Goal: Transaction & Acquisition: Purchase product/service

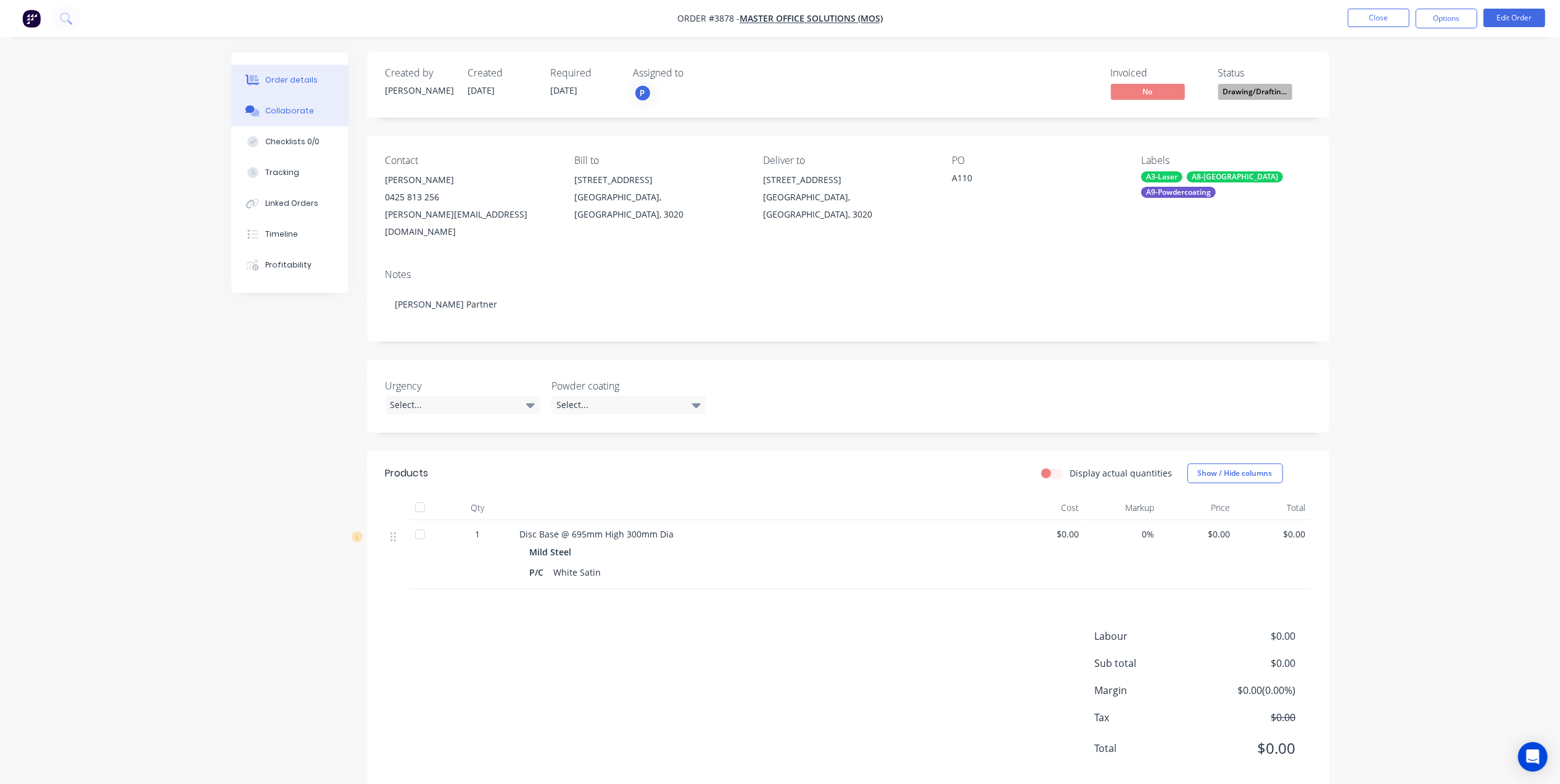
click at [311, 111] on button "Collaborate" at bounding box center [290, 111] width 117 height 31
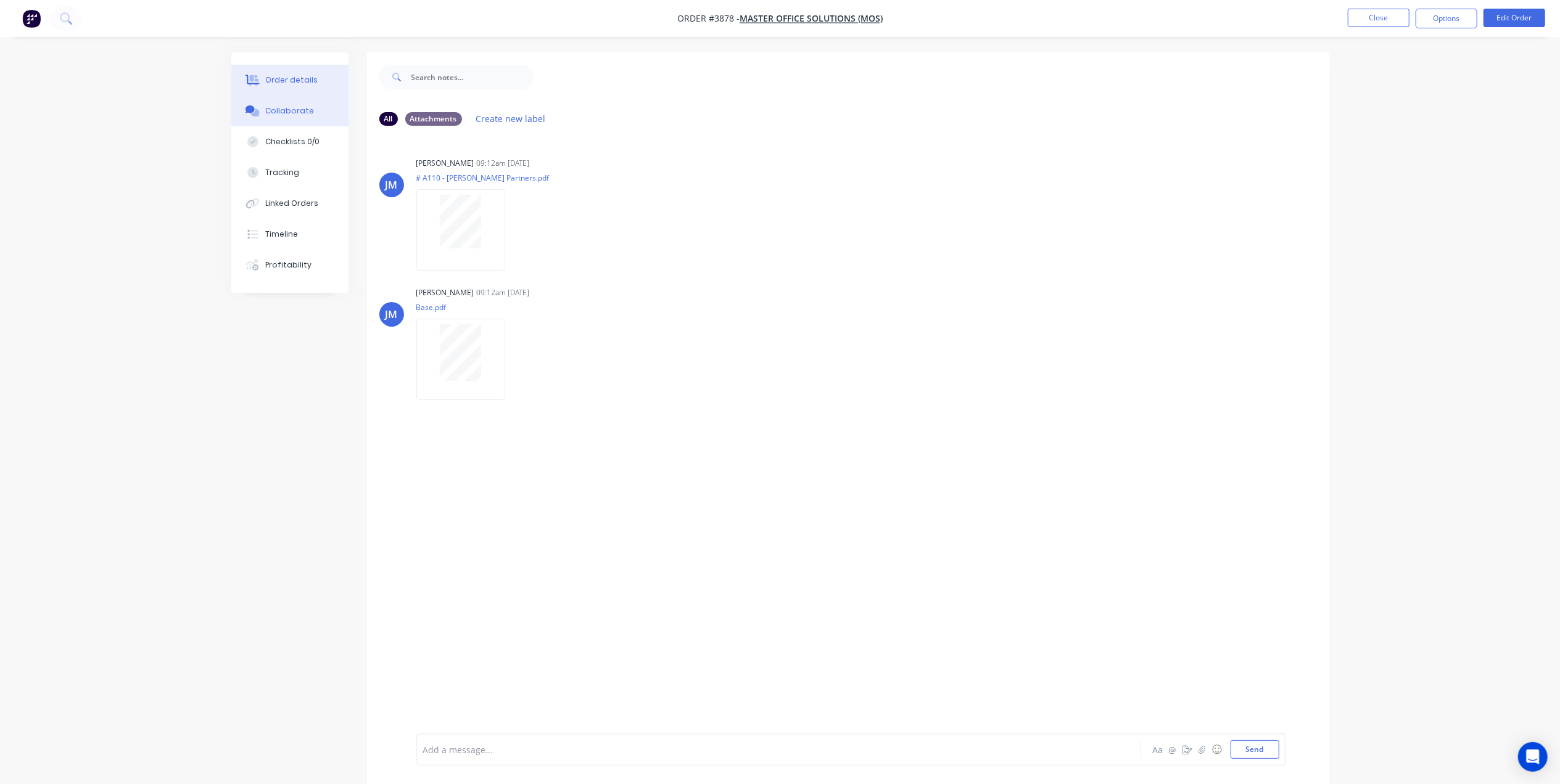
click at [288, 68] on button "Order details" at bounding box center [290, 79] width 117 height 31
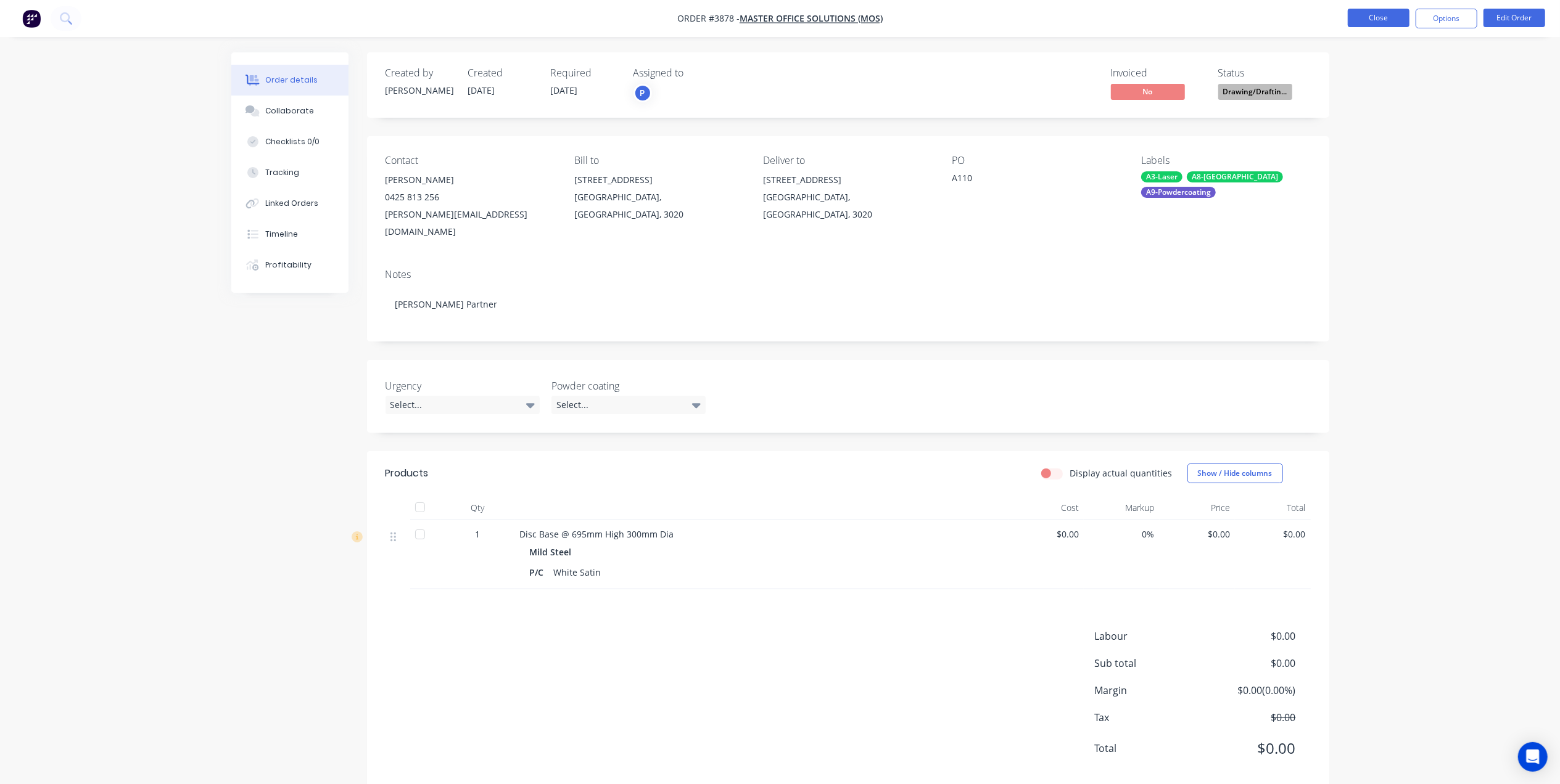
click at [1376, 12] on button "Close" at bounding box center [1379, 18] width 61 height 19
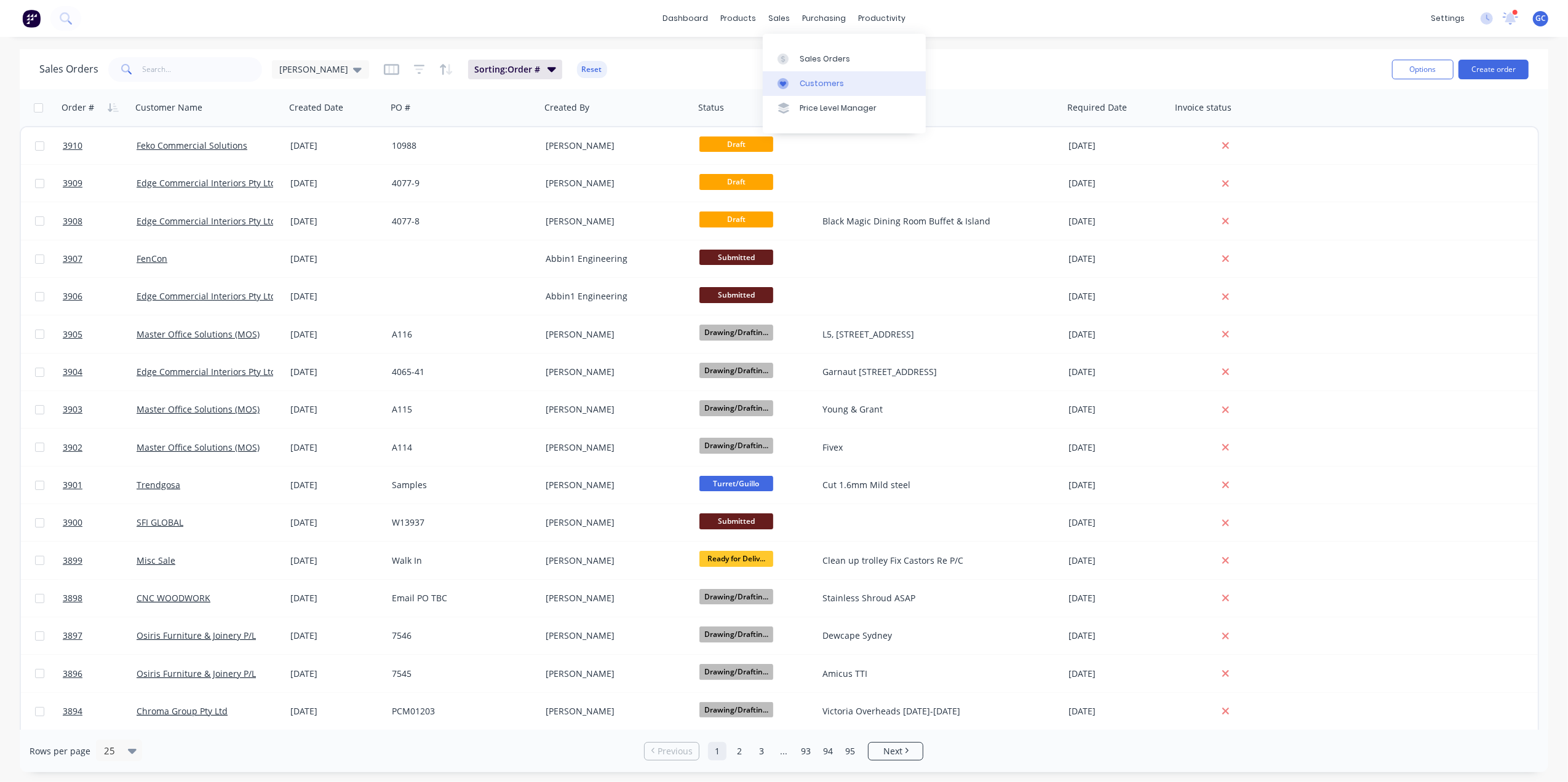
click at [810, 81] on div "Customers" at bounding box center [821, 84] width 44 height 11
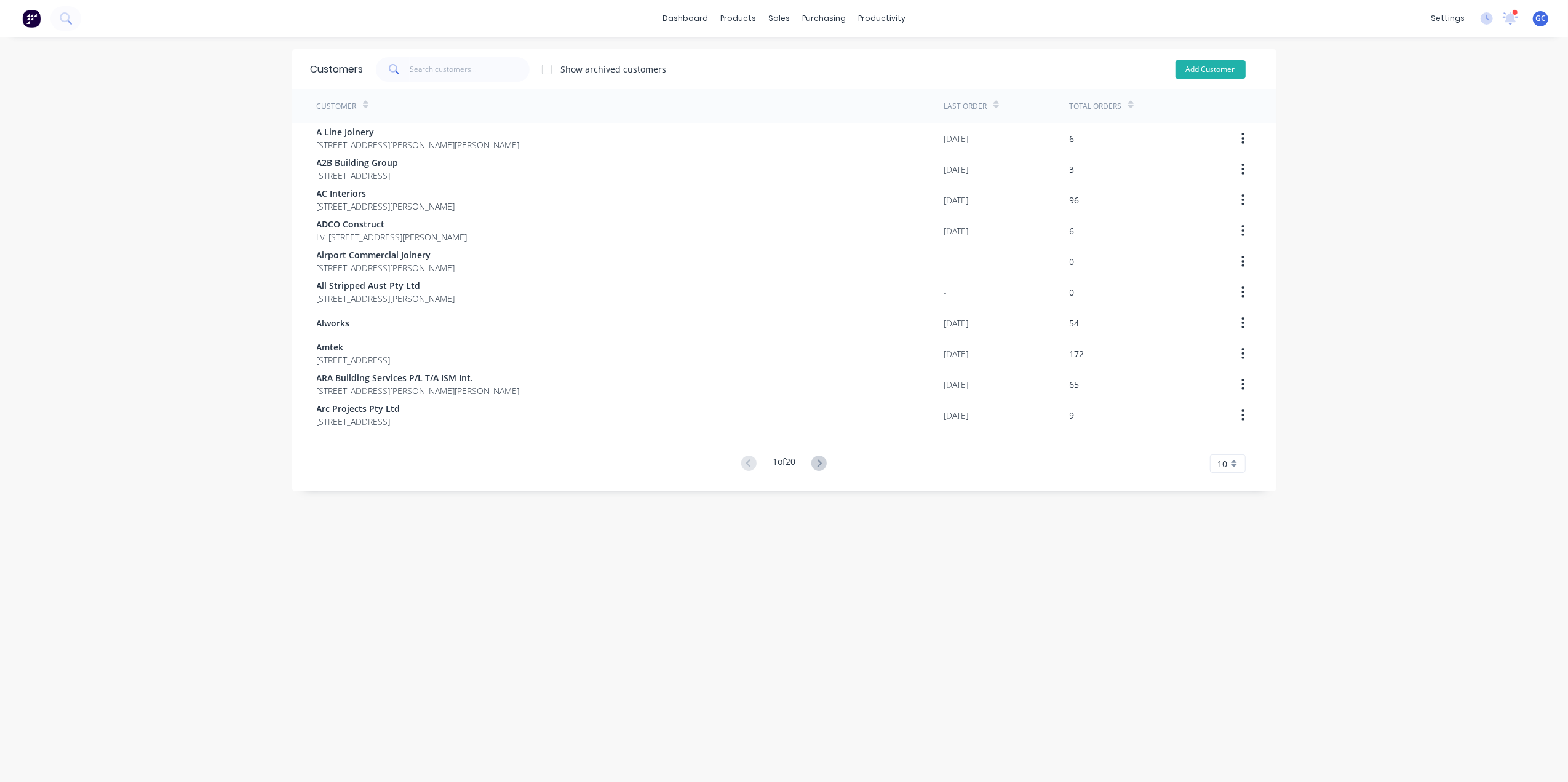
click at [1213, 75] on button "Add Customer" at bounding box center [1211, 69] width 70 height 19
select select "AU"
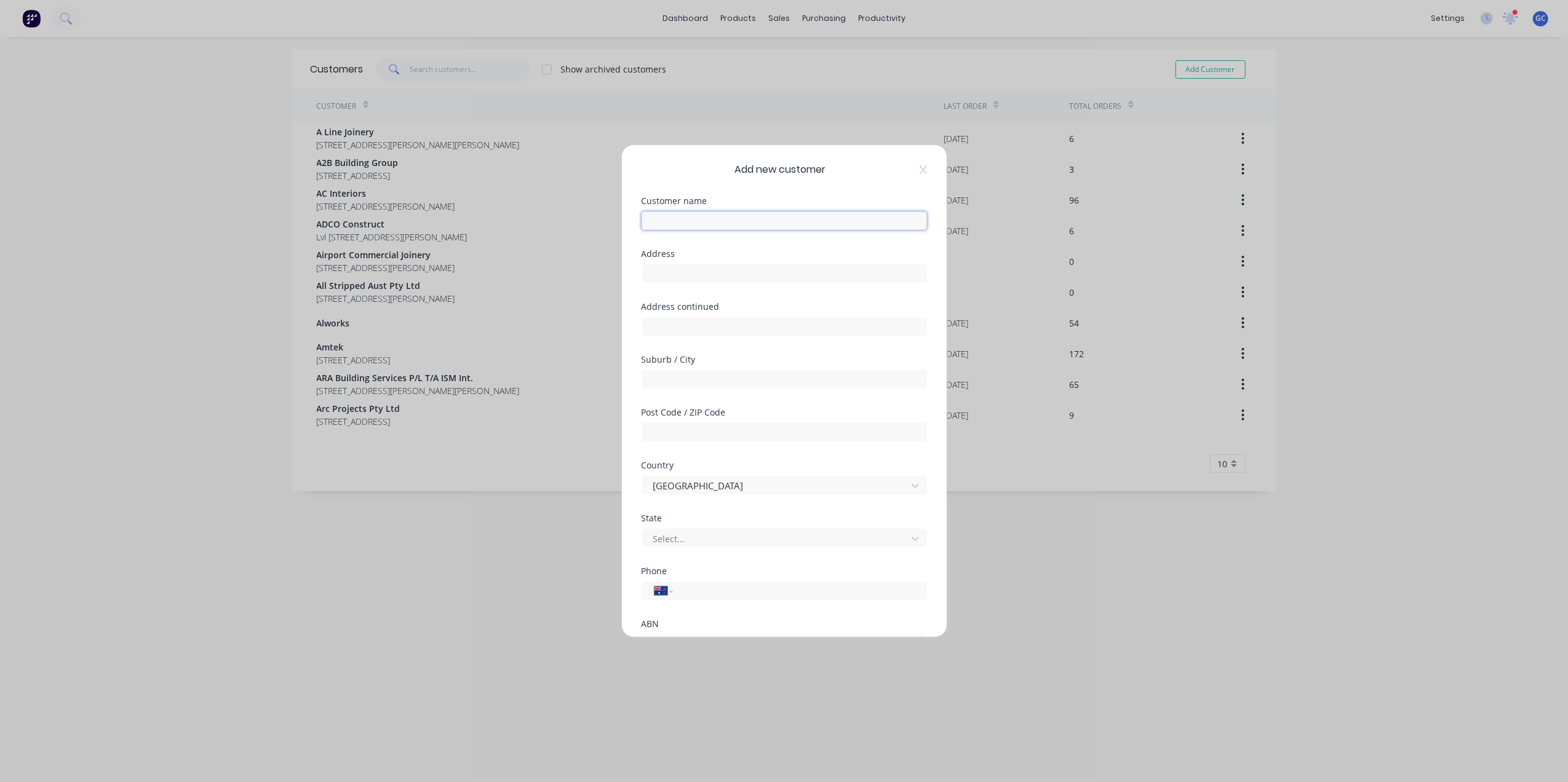
click at [734, 221] on input "text" at bounding box center [784, 220] width 285 height 19
type input "CNG Engineering"
click at [710, 276] on input "text" at bounding box center [784, 273] width 285 height 19
click at [648, 316] on div at bounding box center [784, 325] width 285 height 22
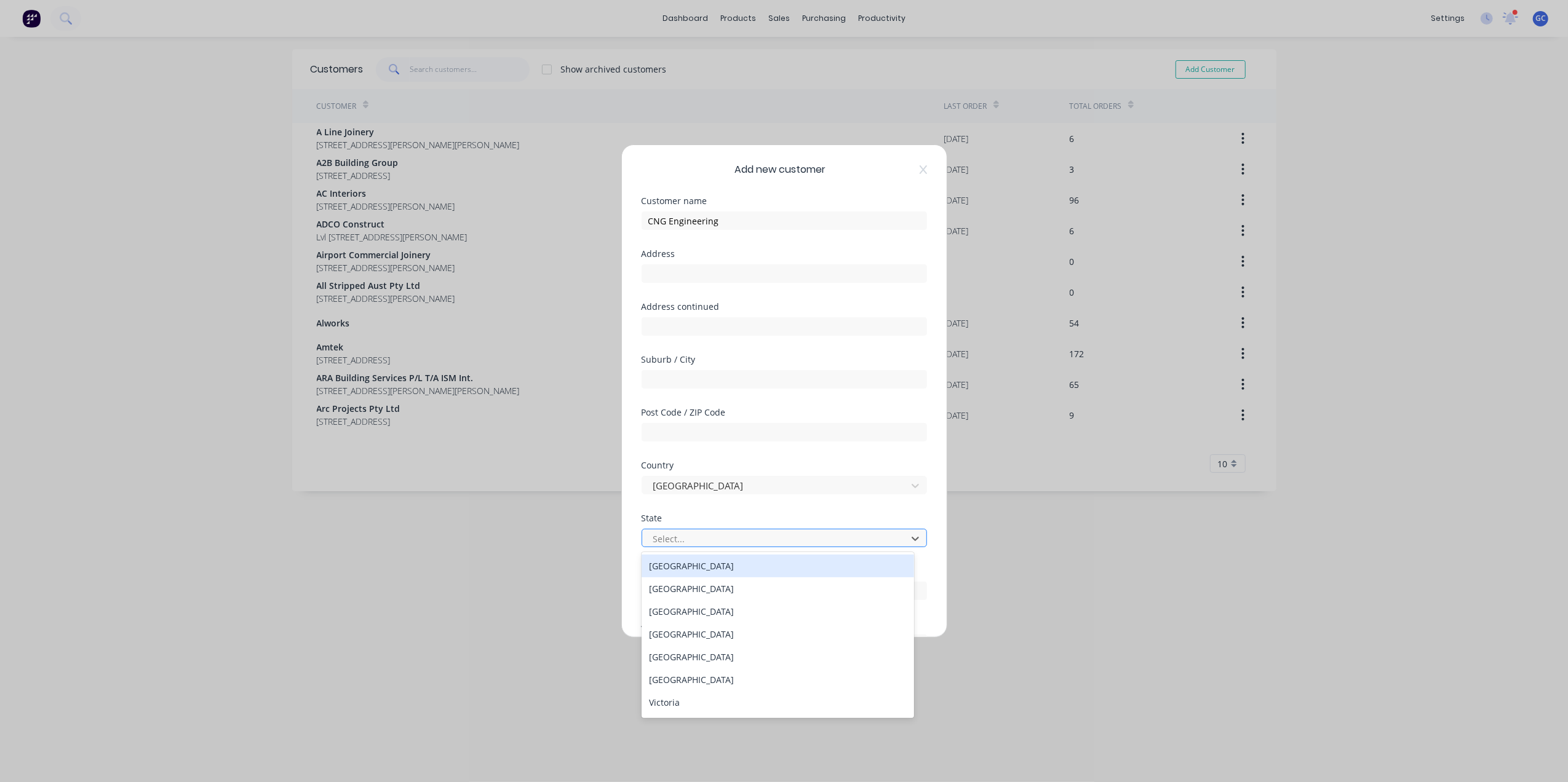
click at [723, 544] on div at bounding box center [776, 539] width 249 height 16
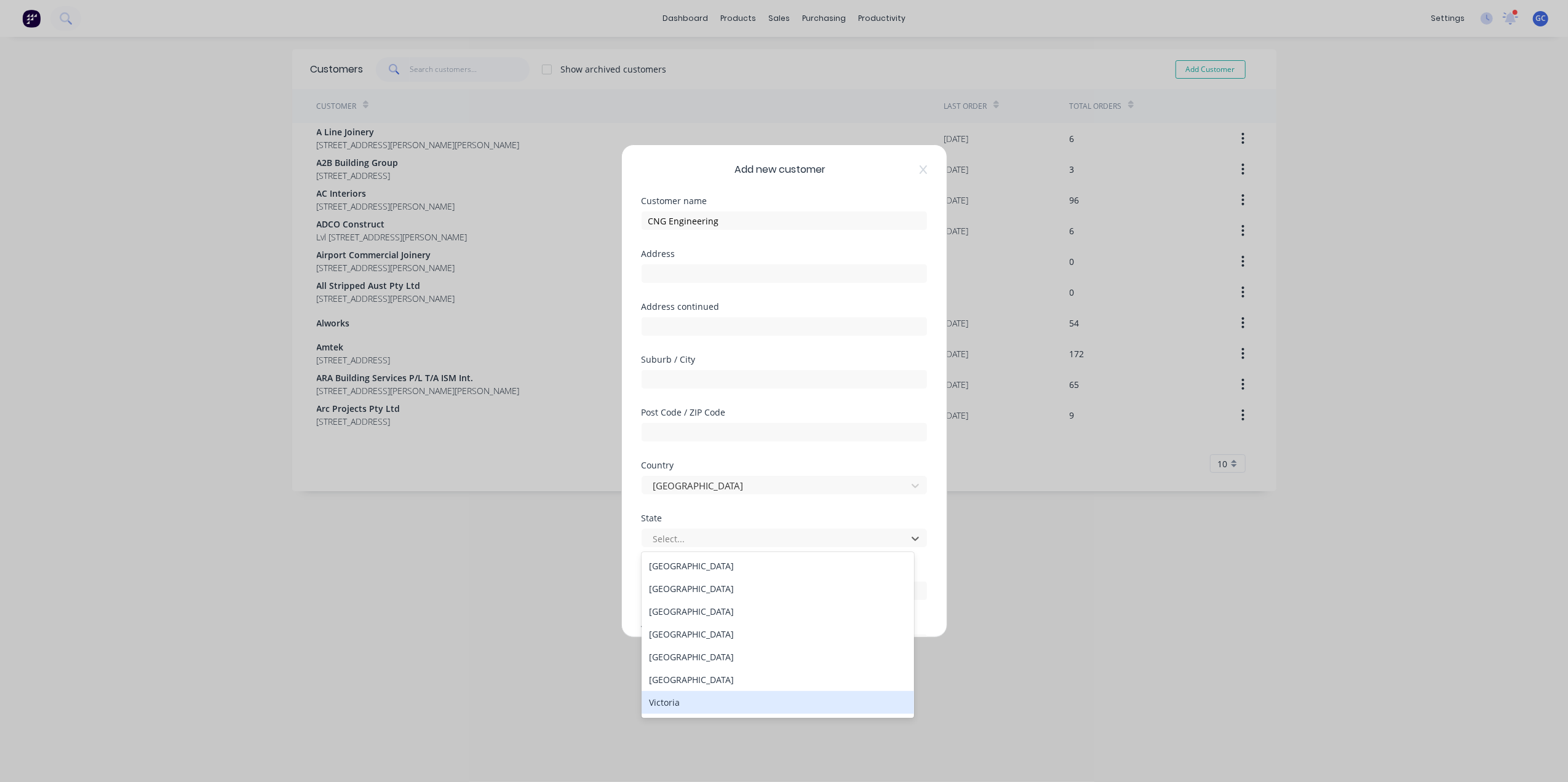
click at [682, 702] on div "Victoria" at bounding box center [778, 703] width 273 height 22
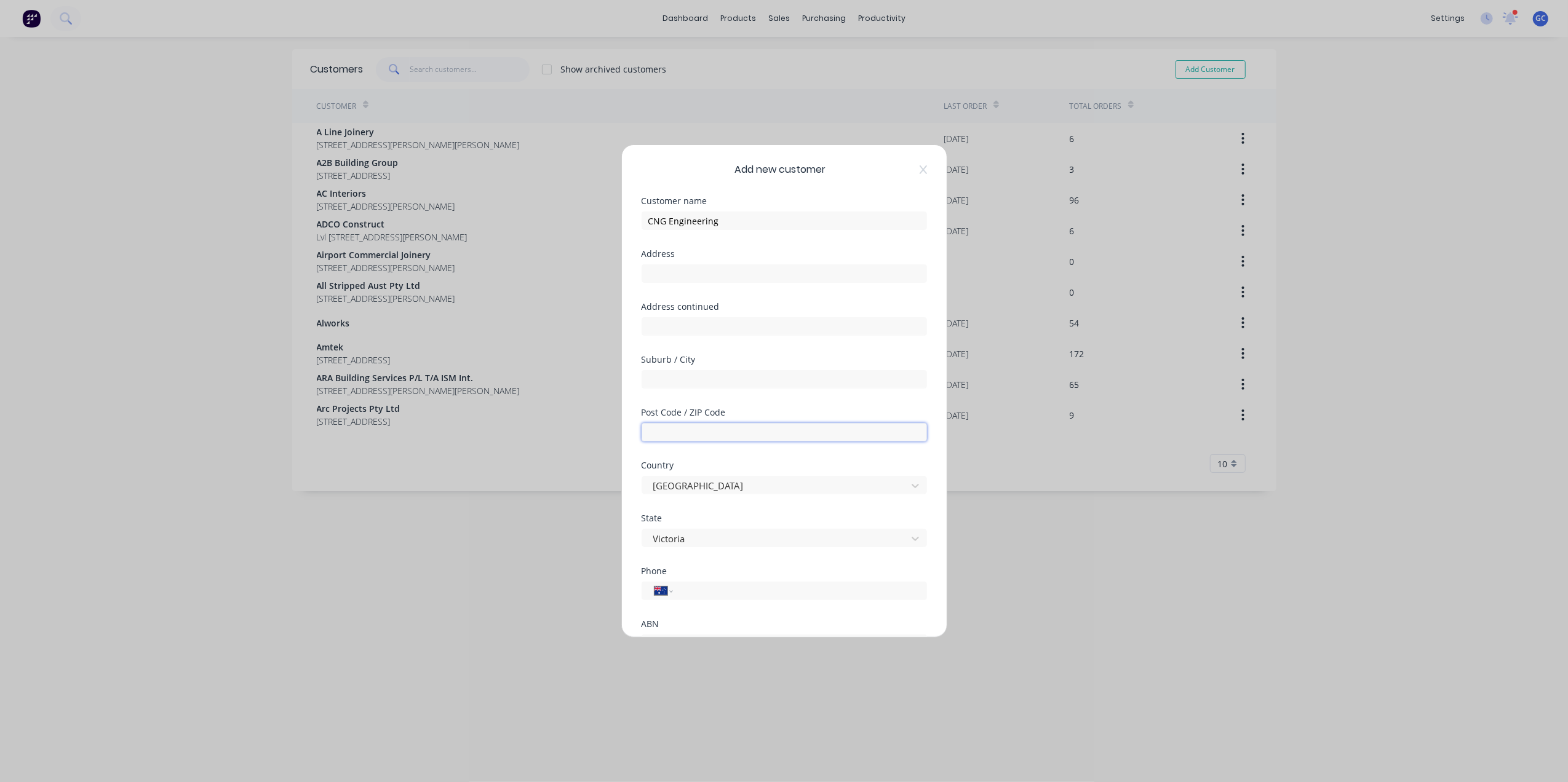
click at [749, 429] on input "text" at bounding box center [784, 432] width 285 height 19
click at [782, 388] on div "Suburb / City" at bounding box center [784, 382] width 285 height 53
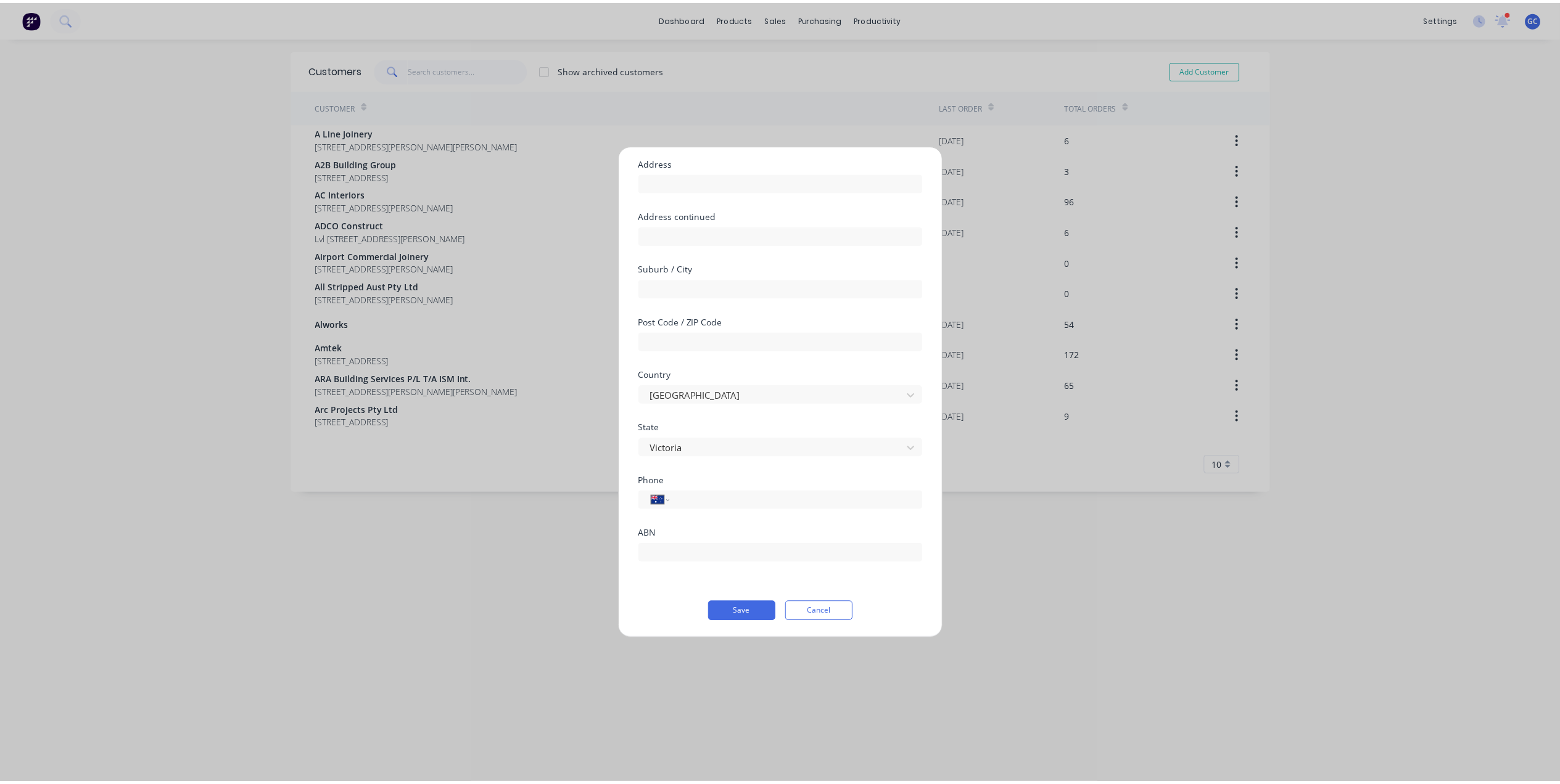
scroll to position [93, 0]
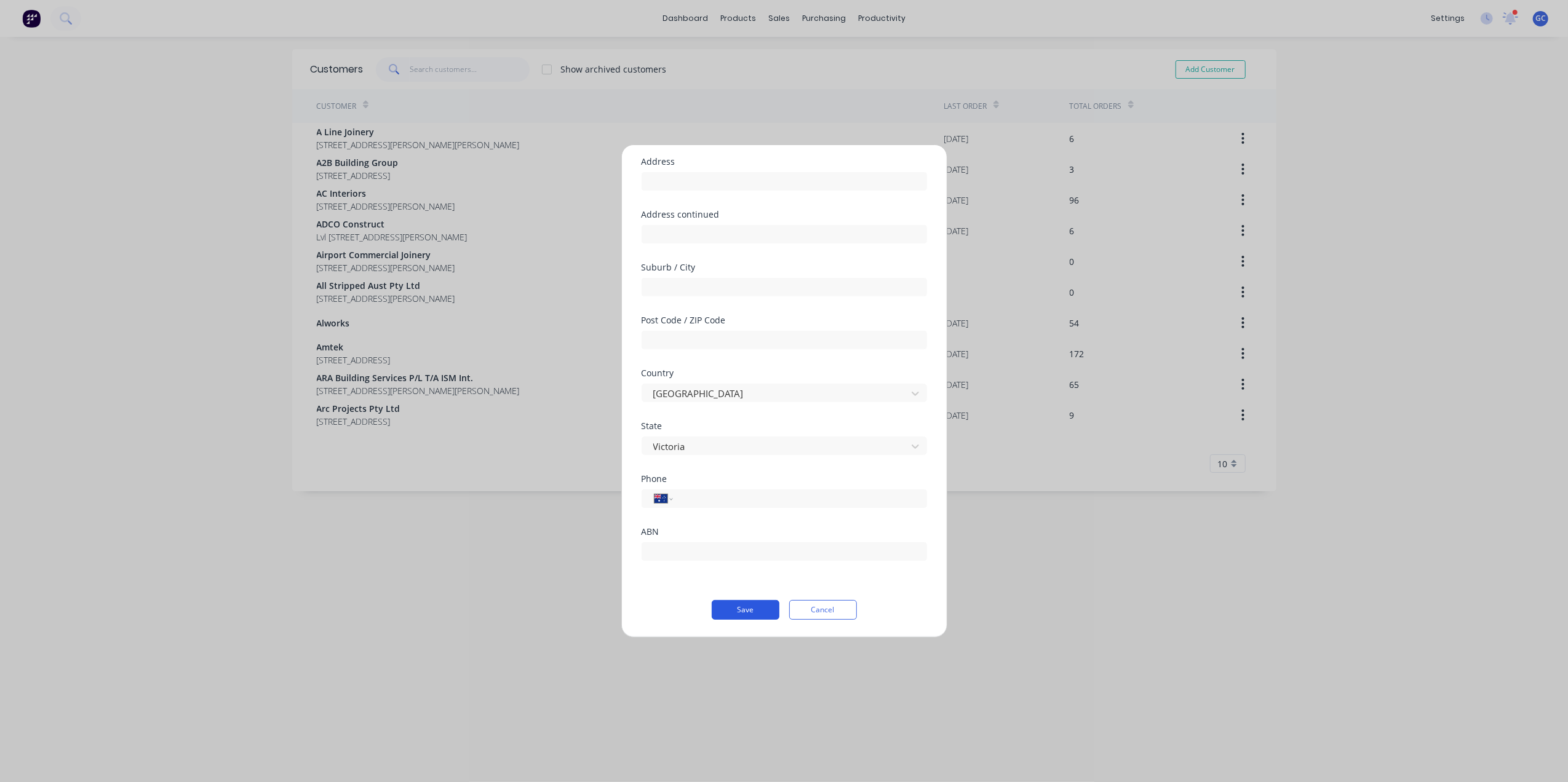
click at [741, 606] on button "Save" at bounding box center [746, 610] width 68 height 19
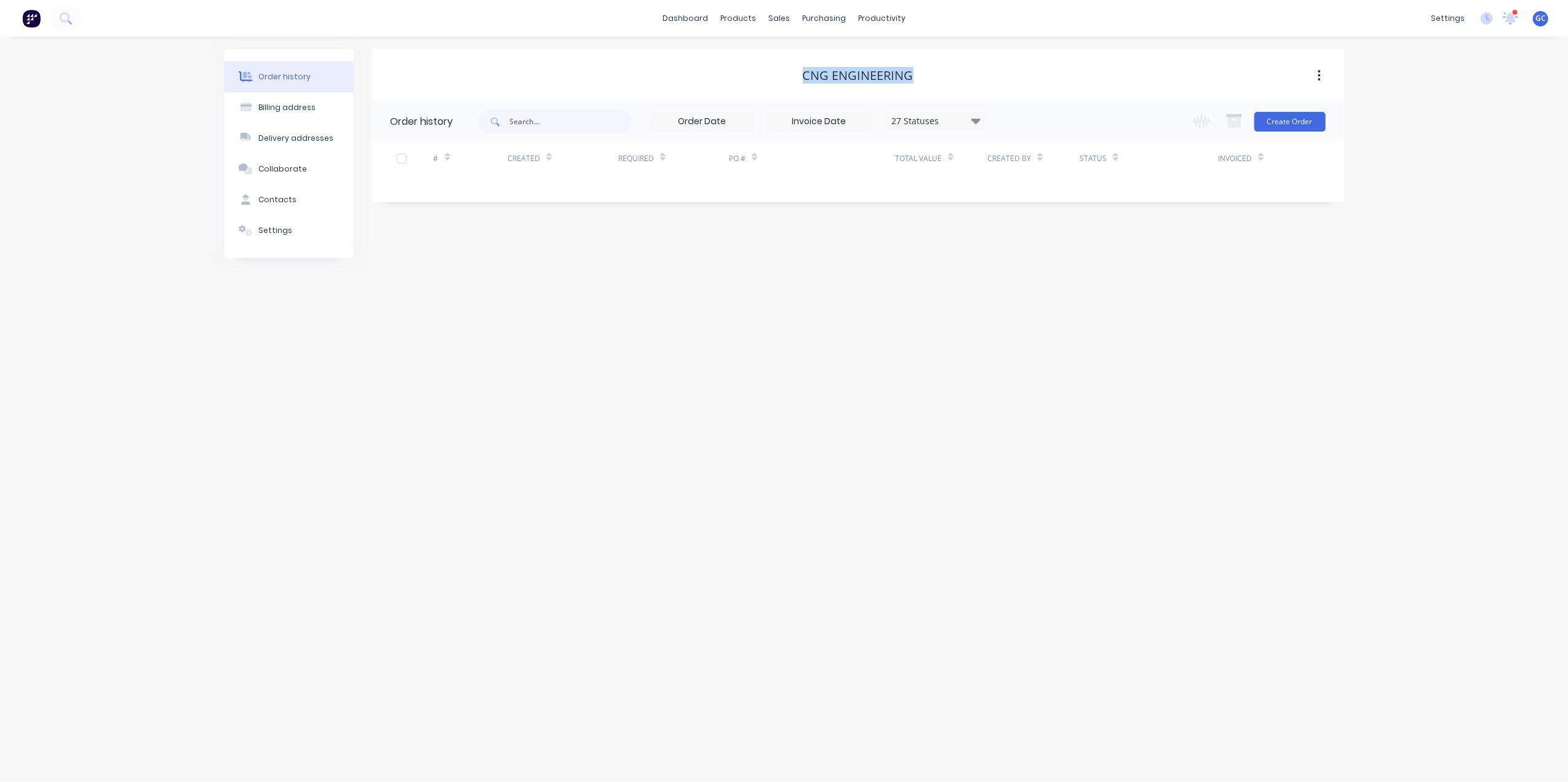
drag, startPoint x: 904, startPoint y: 70, endPoint x: 931, endPoint y: 70, distance: 27.0
click at [931, 70] on div "CNG Engineering" at bounding box center [858, 75] width 972 height 15
click at [1075, 69] on div "CNG Engineering" at bounding box center [858, 75] width 972 height 15
click at [1315, 112] on button "Create Order" at bounding box center [1290, 122] width 72 height 19
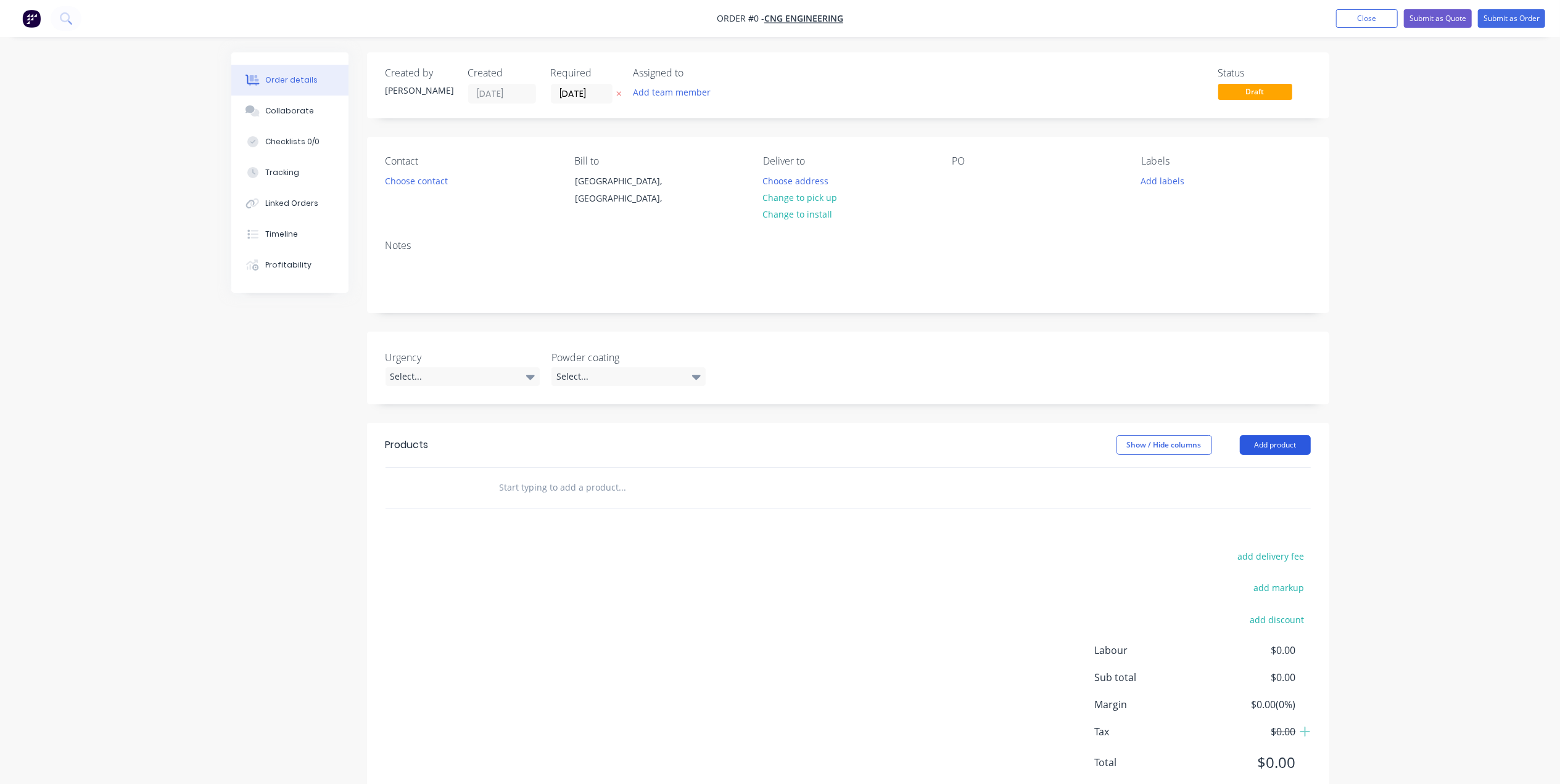
click at [1269, 448] on button "Add product" at bounding box center [1275, 445] width 71 height 19
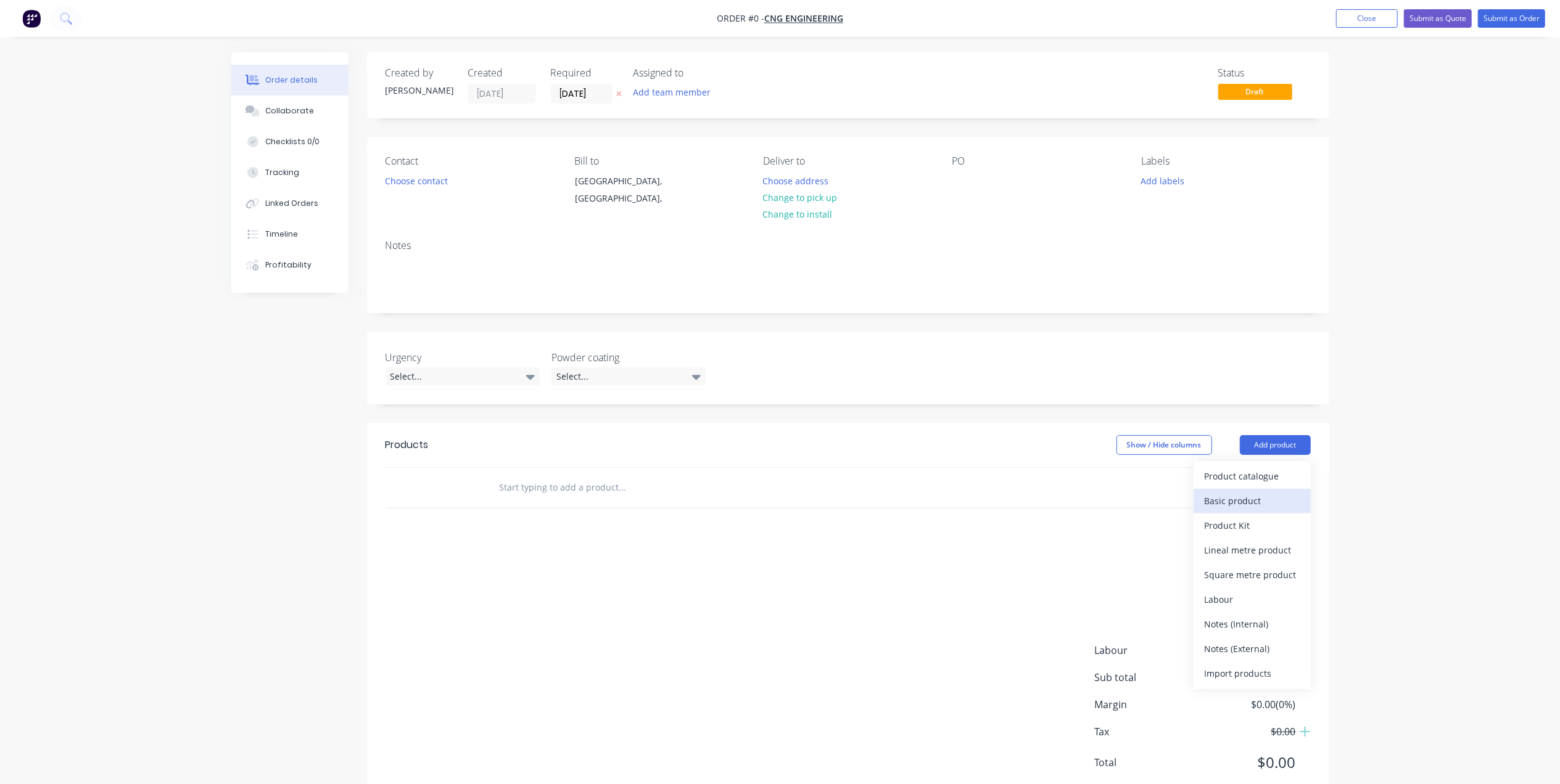
click at [1255, 494] on div "Basic product" at bounding box center [1252, 501] width 95 height 18
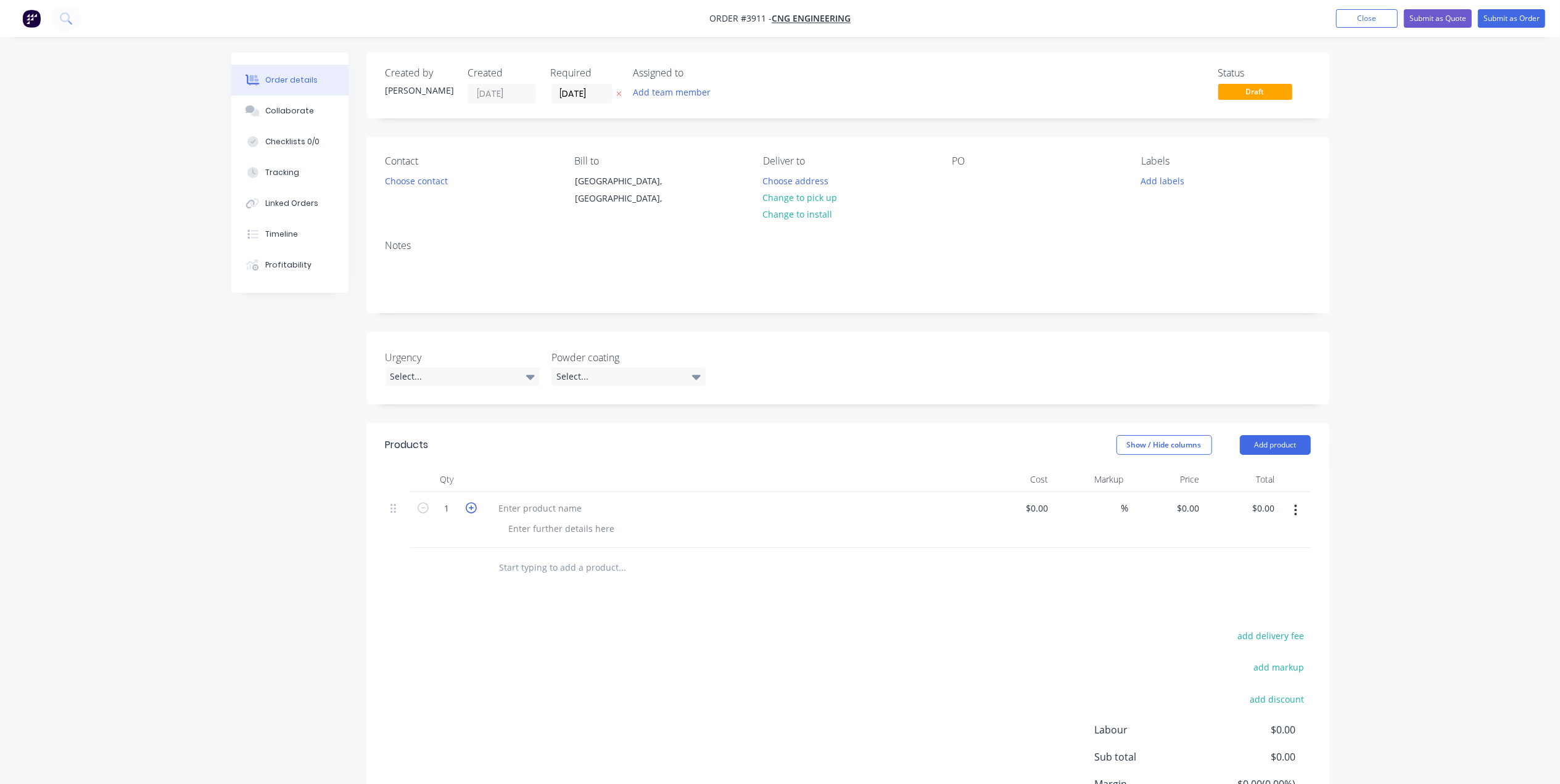
click at [472, 508] on icon "button" at bounding box center [471, 508] width 11 height 11
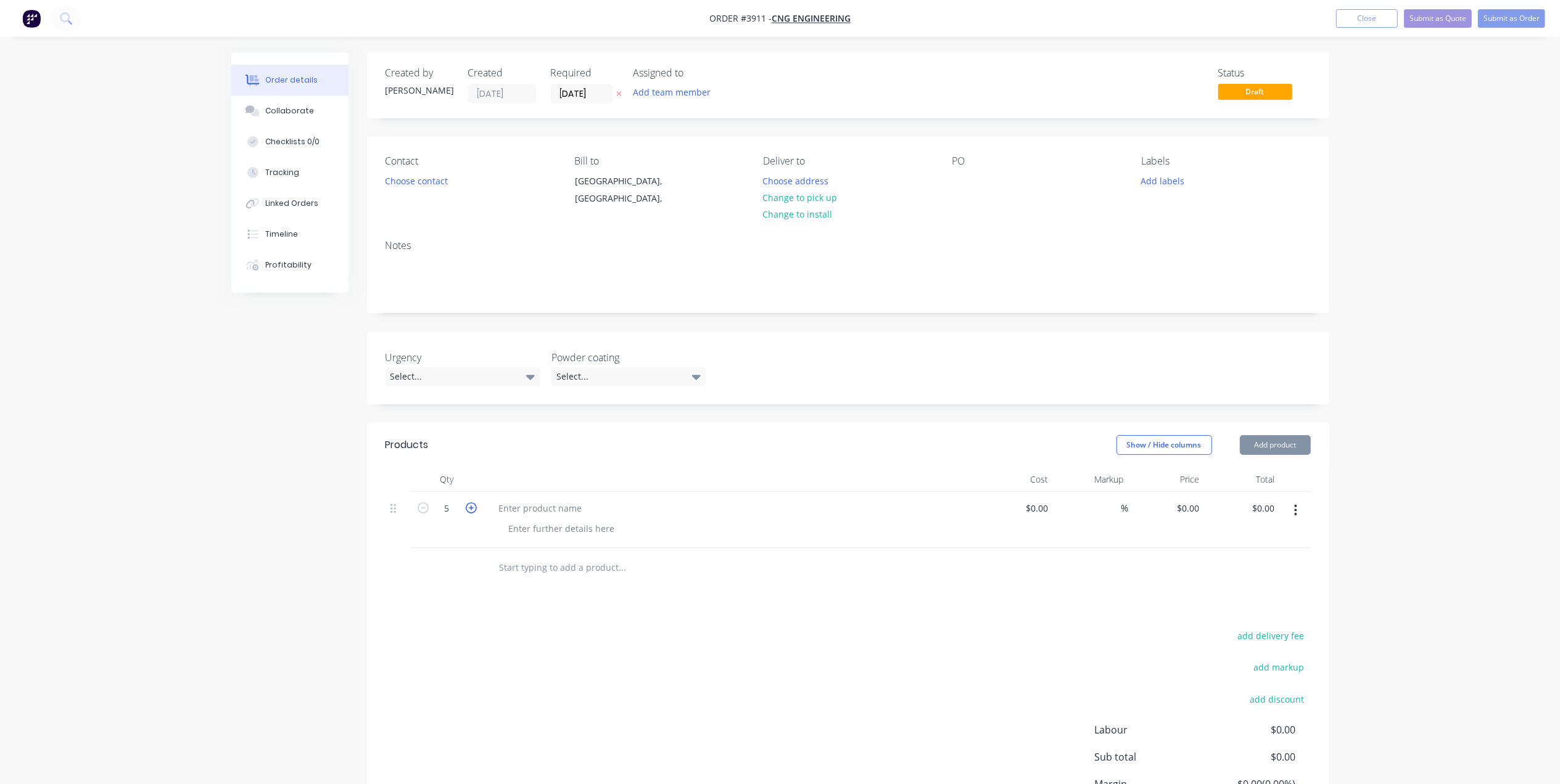
type input "6"
click at [561, 513] on div at bounding box center [541, 508] width 103 height 18
click at [598, 536] on div at bounding box center [562, 529] width 126 height 18
click at [586, 544] on div "Wood Fire Cages" at bounding box center [731, 520] width 494 height 56
click at [598, 534] on div at bounding box center [562, 529] width 126 height 18
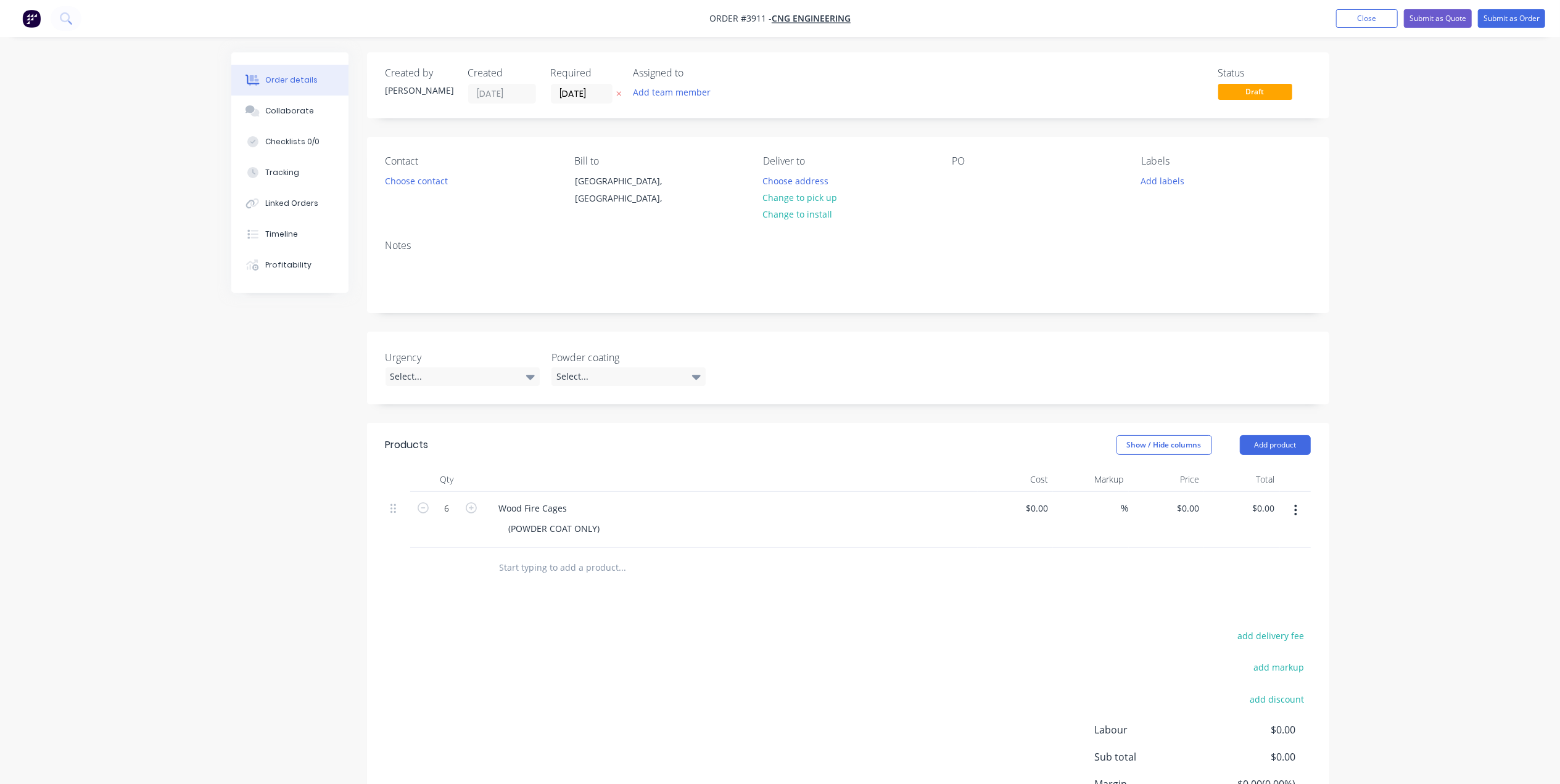
click at [773, 602] on div "Products Show / Hide columns Add product Qty Cost Markup Price Total 6 Wood Fir…" at bounding box center [848, 654] width 963 height 461
click at [1269, 435] on button "Add product" at bounding box center [1275, 445] width 71 height 19
click at [1227, 499] on div "Basic product" at bounding box center [1252, 501] width 95 height 18
click at [578, 559] on div at bounding box center [541, 565] width 103 height 18
click at [561, 577] on div at bounding box center [562, 585] width 126 height 18
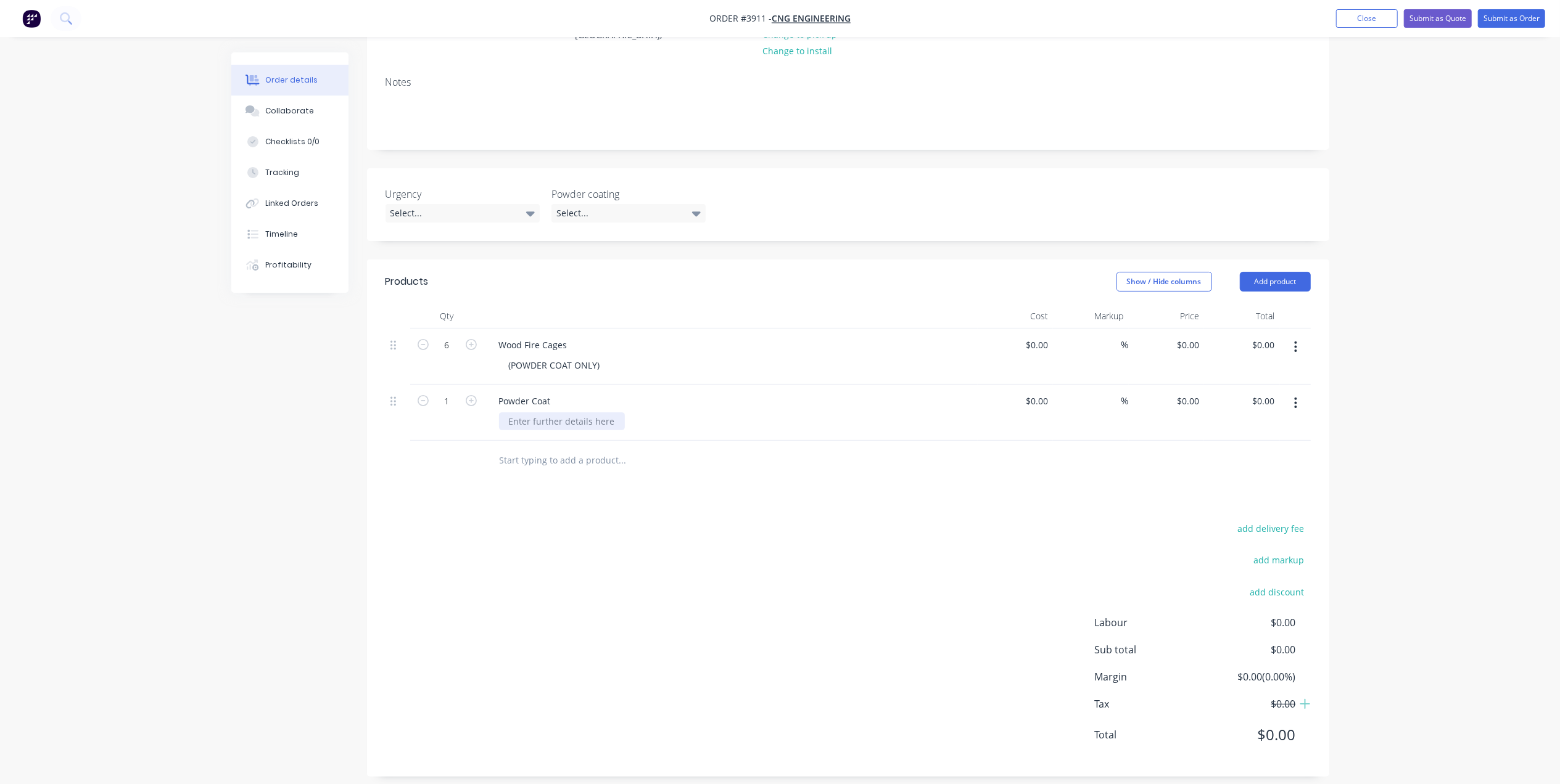
scroll to position [176, 0]
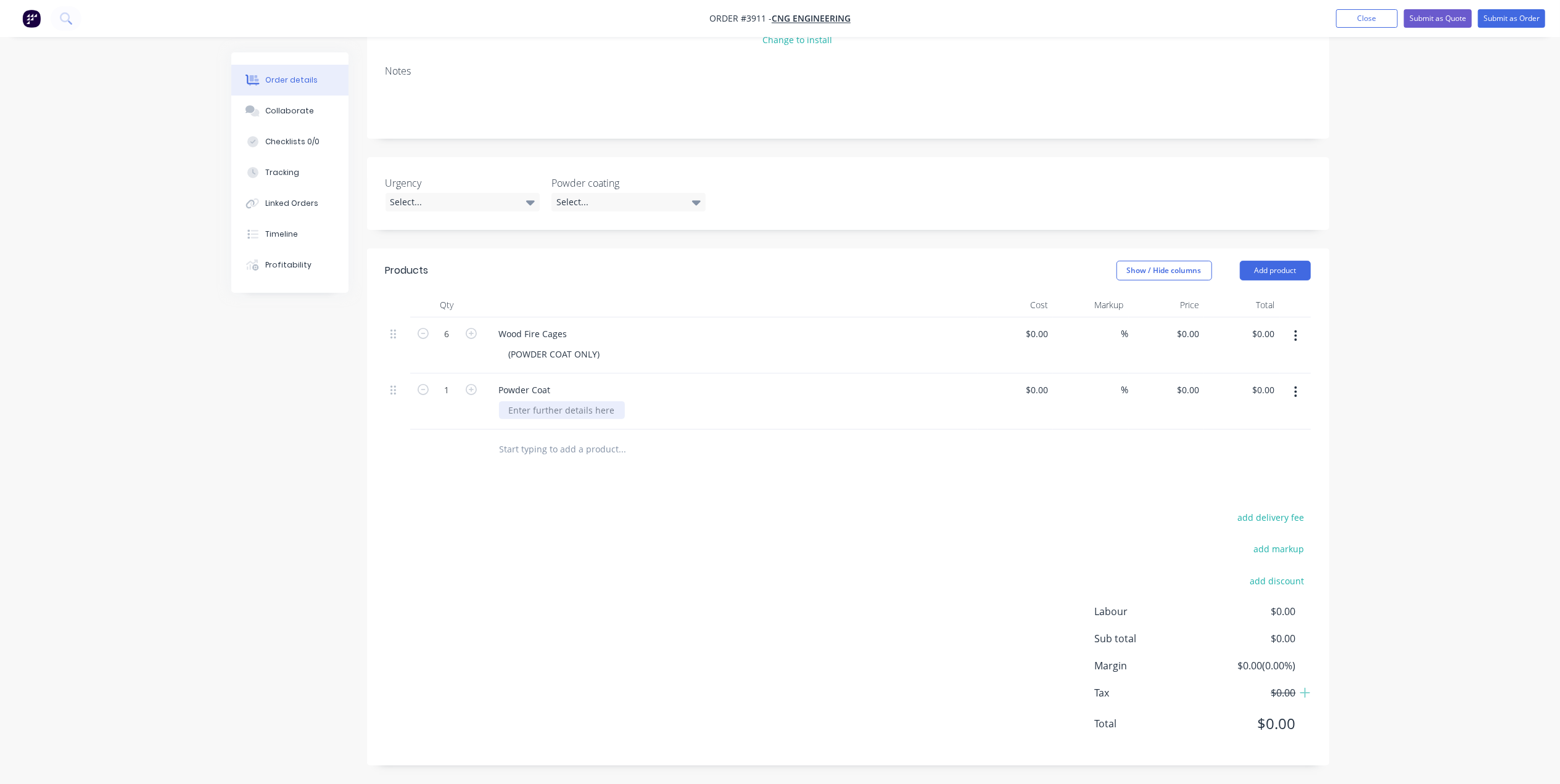
click at [556, 410] on div at bounding box center [562, 410] width 126 height 18
click at [820, 484] on div "Products Show / Hide columns Add product Qty Cost Markup Price Total 6 Wood Fir…" at bounding box center [848, 507] width 963 height 517
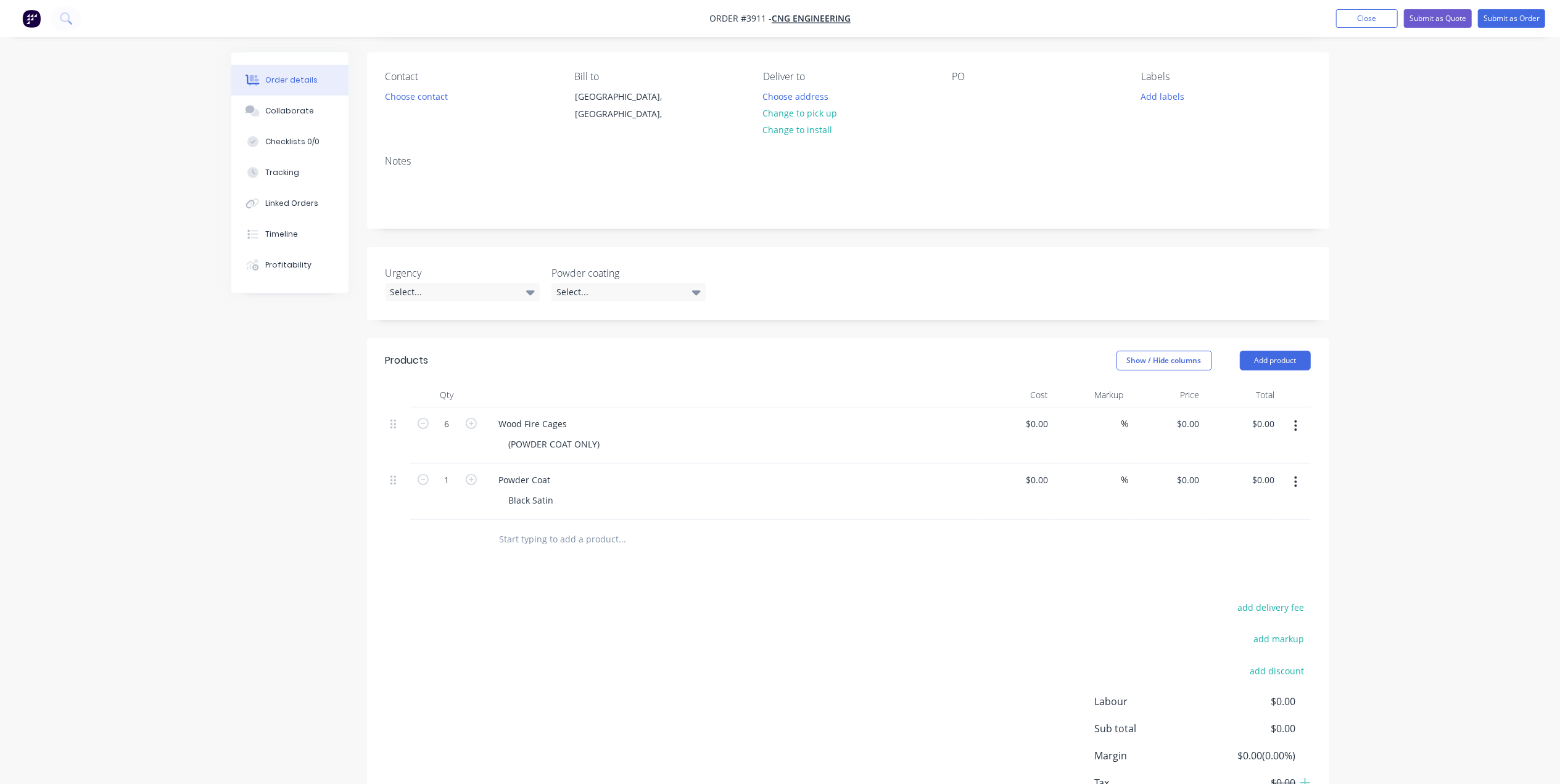
scroll to position [0, 0]
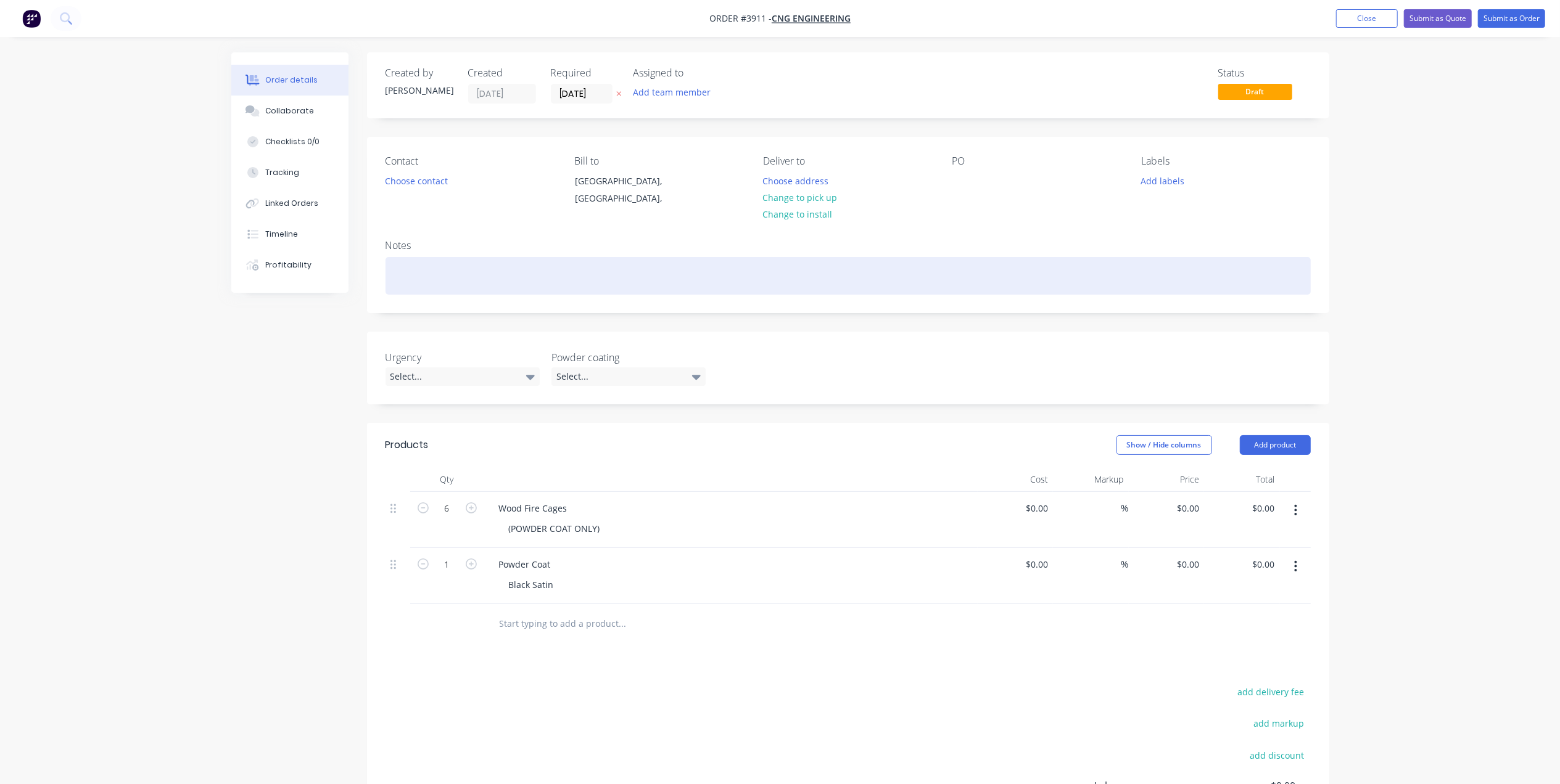
click at [463, 267] on div at bounding box center [848, 276] width 925 height 37
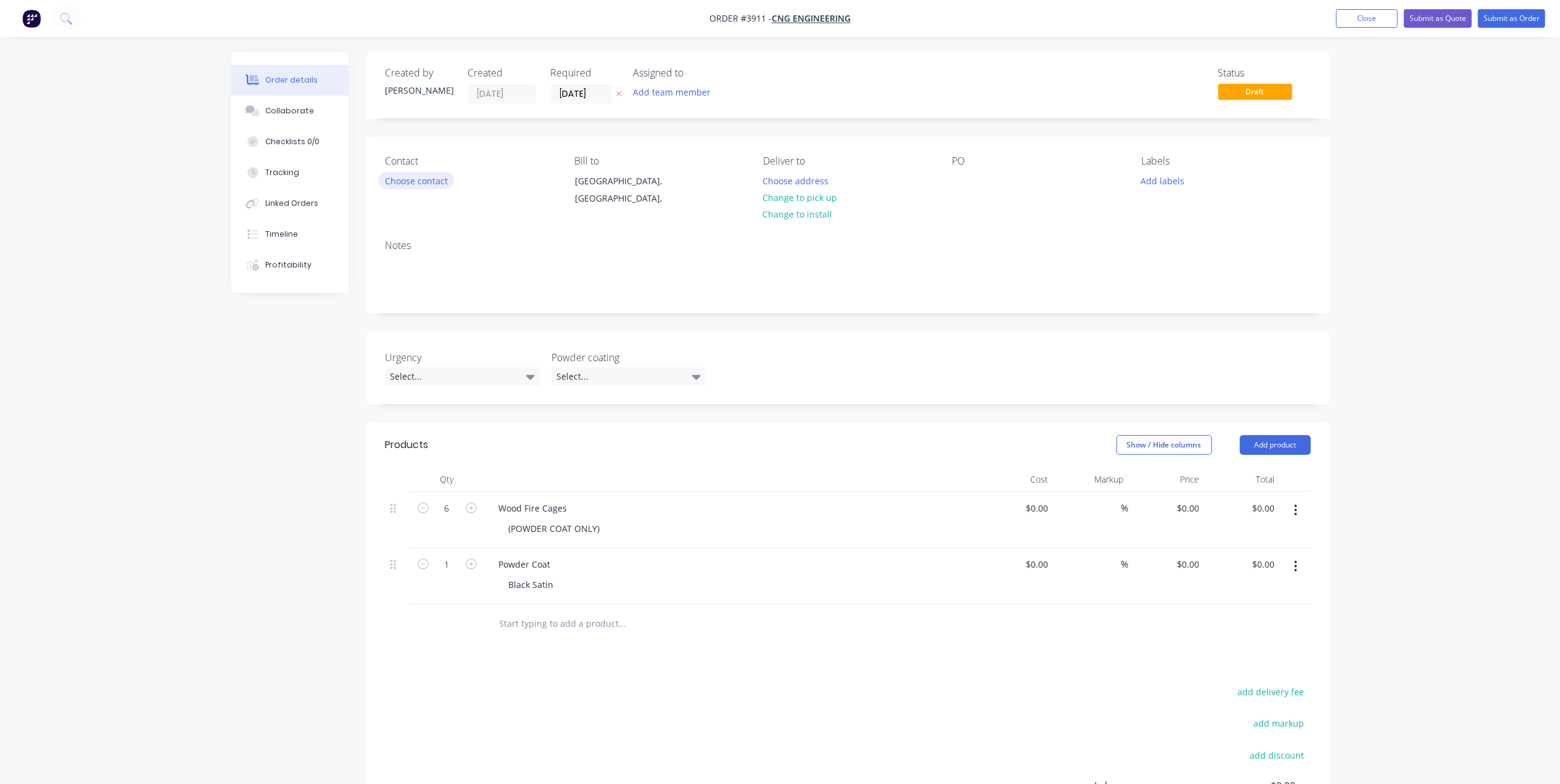
click at [432, 183] on button "Choose contact" at bounding box center [416, 180] width 76 height 16
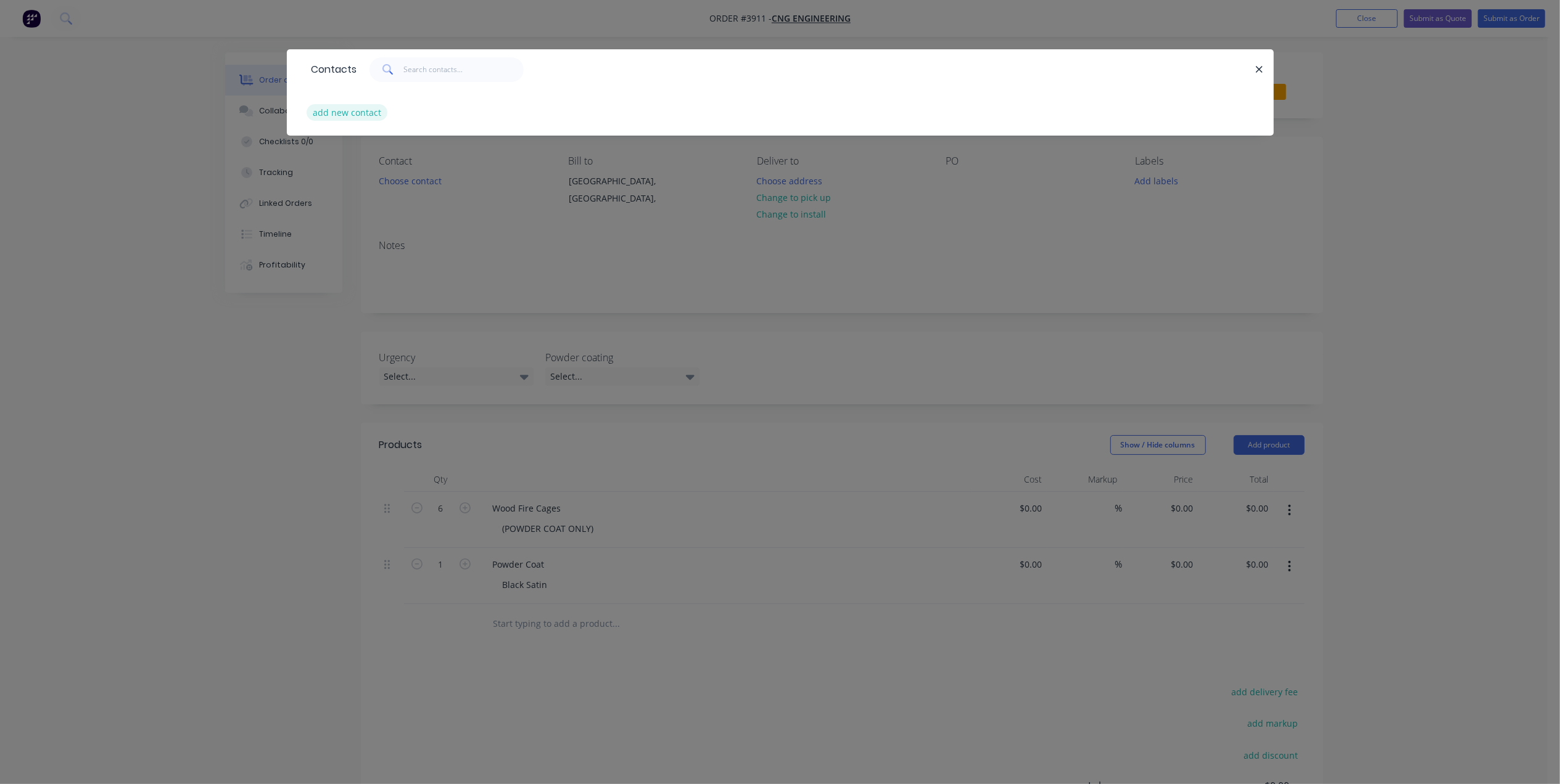
click at [373, 112] on button "add new contact" at bounding box center [347, 112] width 82 height 16
select select "AU"
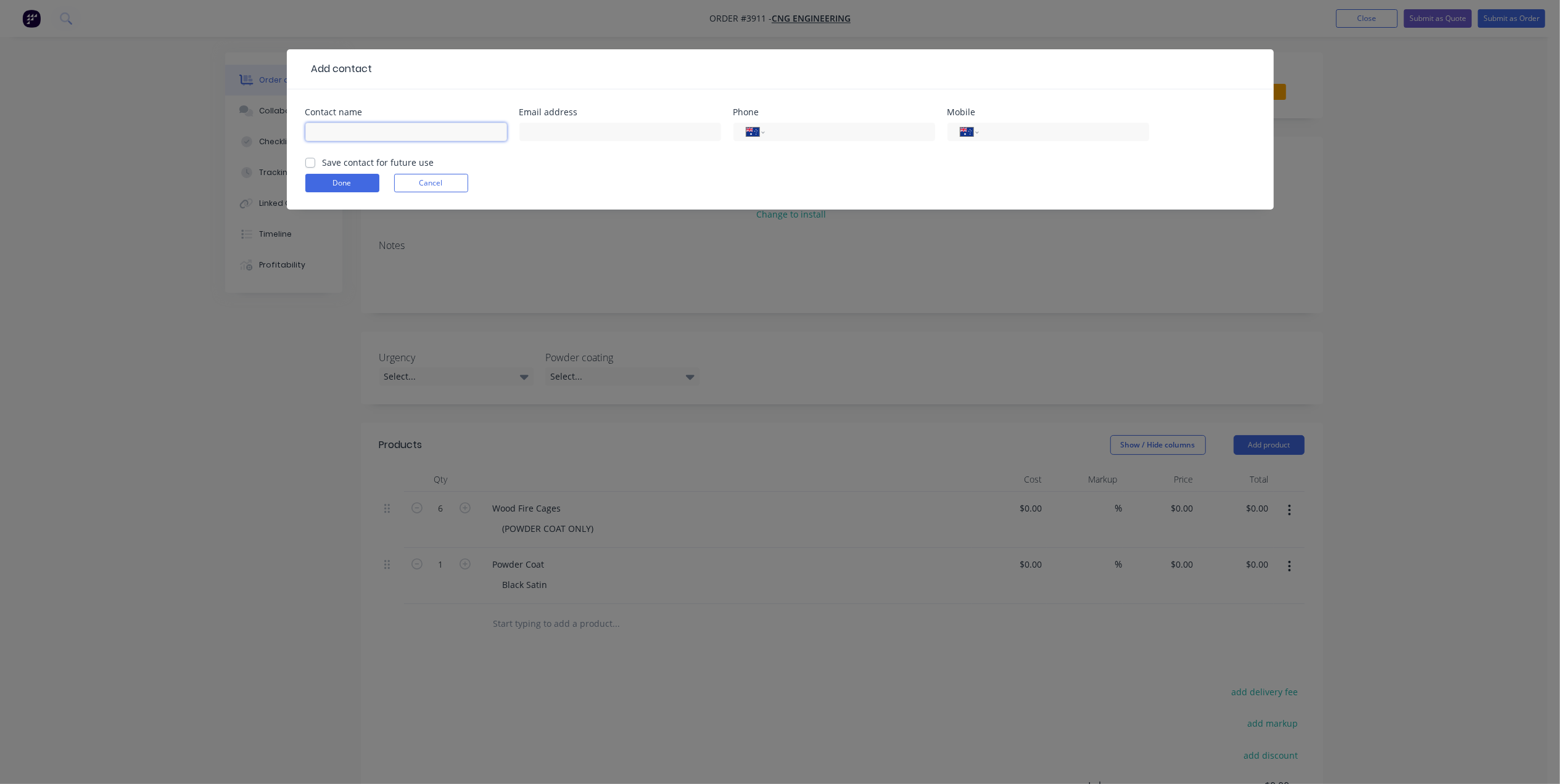
click at [376, 132] on input "text" at bounding box center [406, 132] width 202 height 19
type input "[PERSON_NAME]"
click at [323, 161] on label "Save contact for future use" at bounding box center [378, 162] width 112 height 13
click at [309, 161] on input "Save contact for future use" at bounding box center [310, 162] width 10 height 12
checkbox input "true"
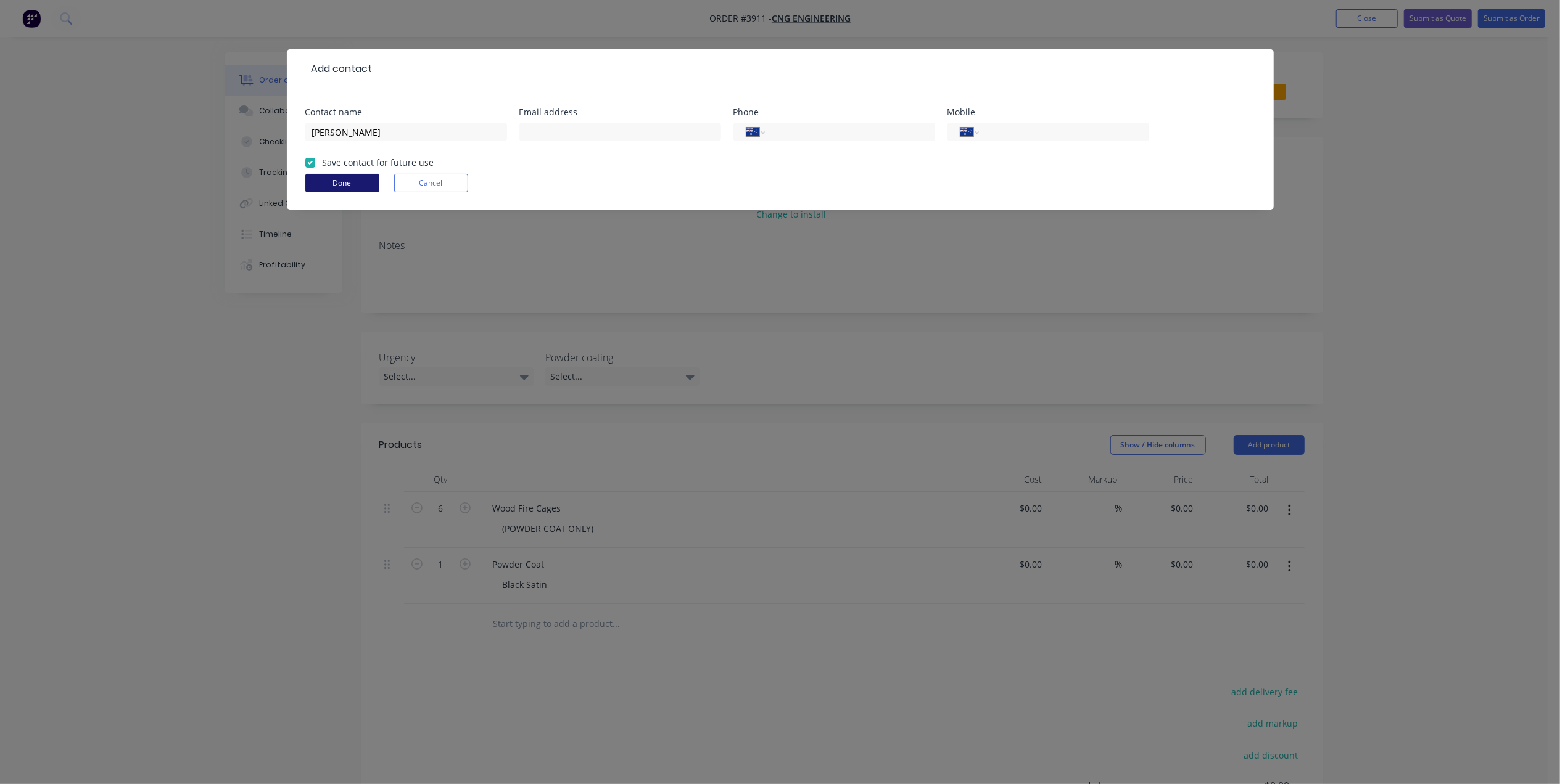
click at [341, 189] on button "Done" at bounding box center [342, 183] width 74 height 19
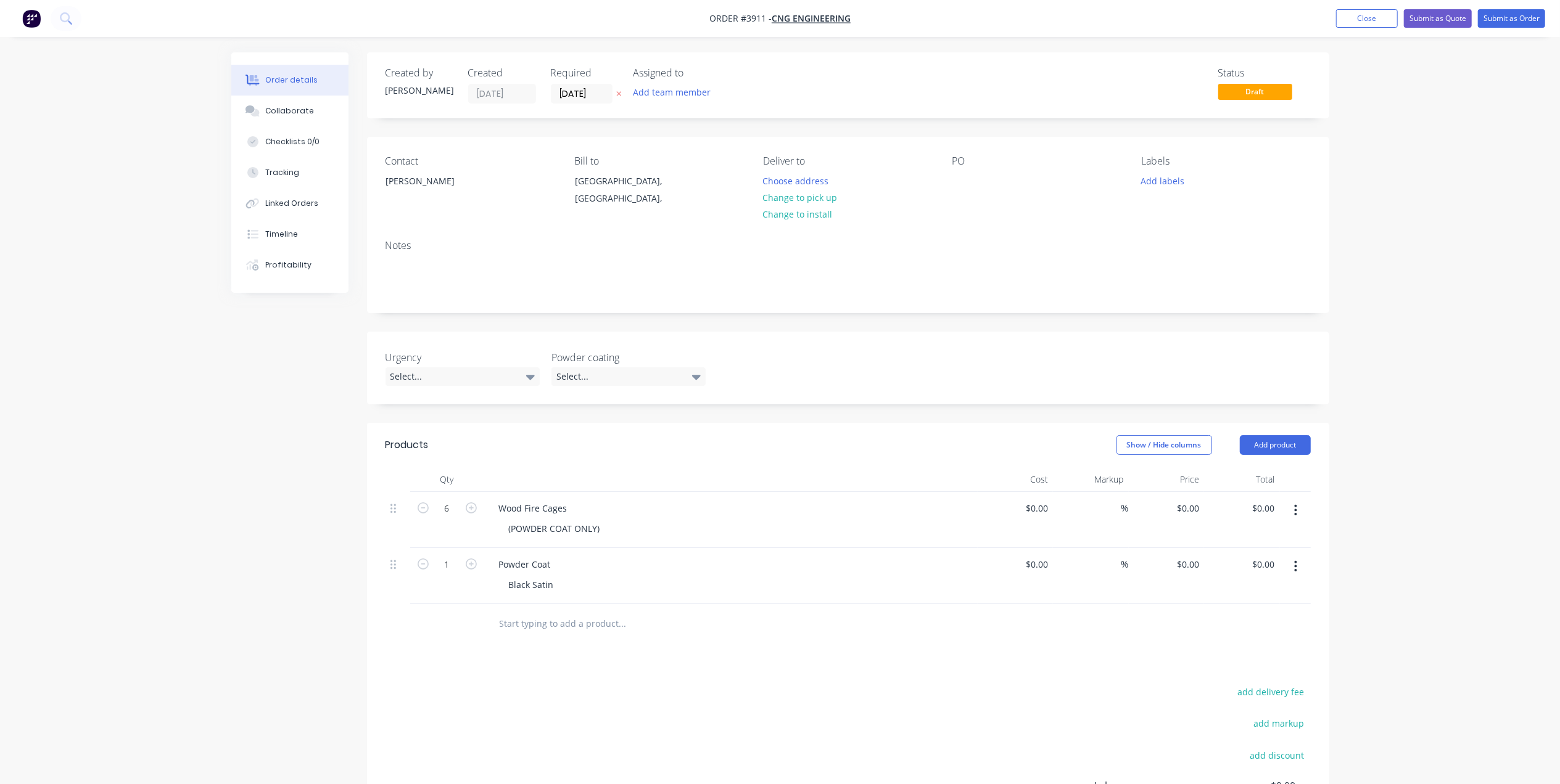
click at [973, 180] on div "PO" at bounding box center [1037, 183] width 169 height 56
click at [955, 179] on div at bounding box center [962, 181] width 19 height 18
click at [702, 92] on button "Add team member" at bounding box center [671, 92] width 91 height 16
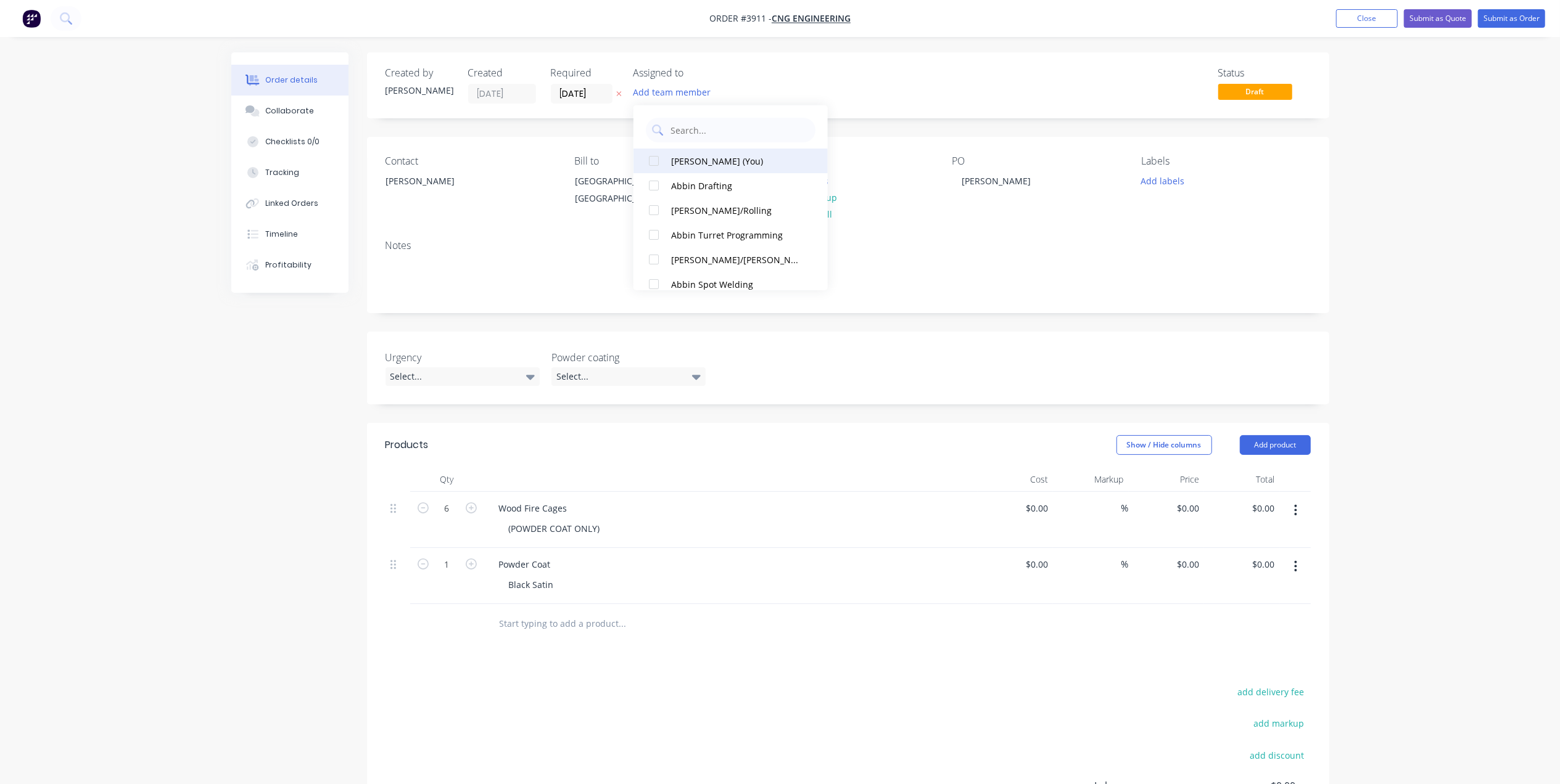
click at [689, 158] on div "[PERSON_NAME] (You)" at bounding box center [737, 160] width 131 height 13
click at [572, 87] on input "[DATE]" at bounding box center [581, 94] width 61 height 19
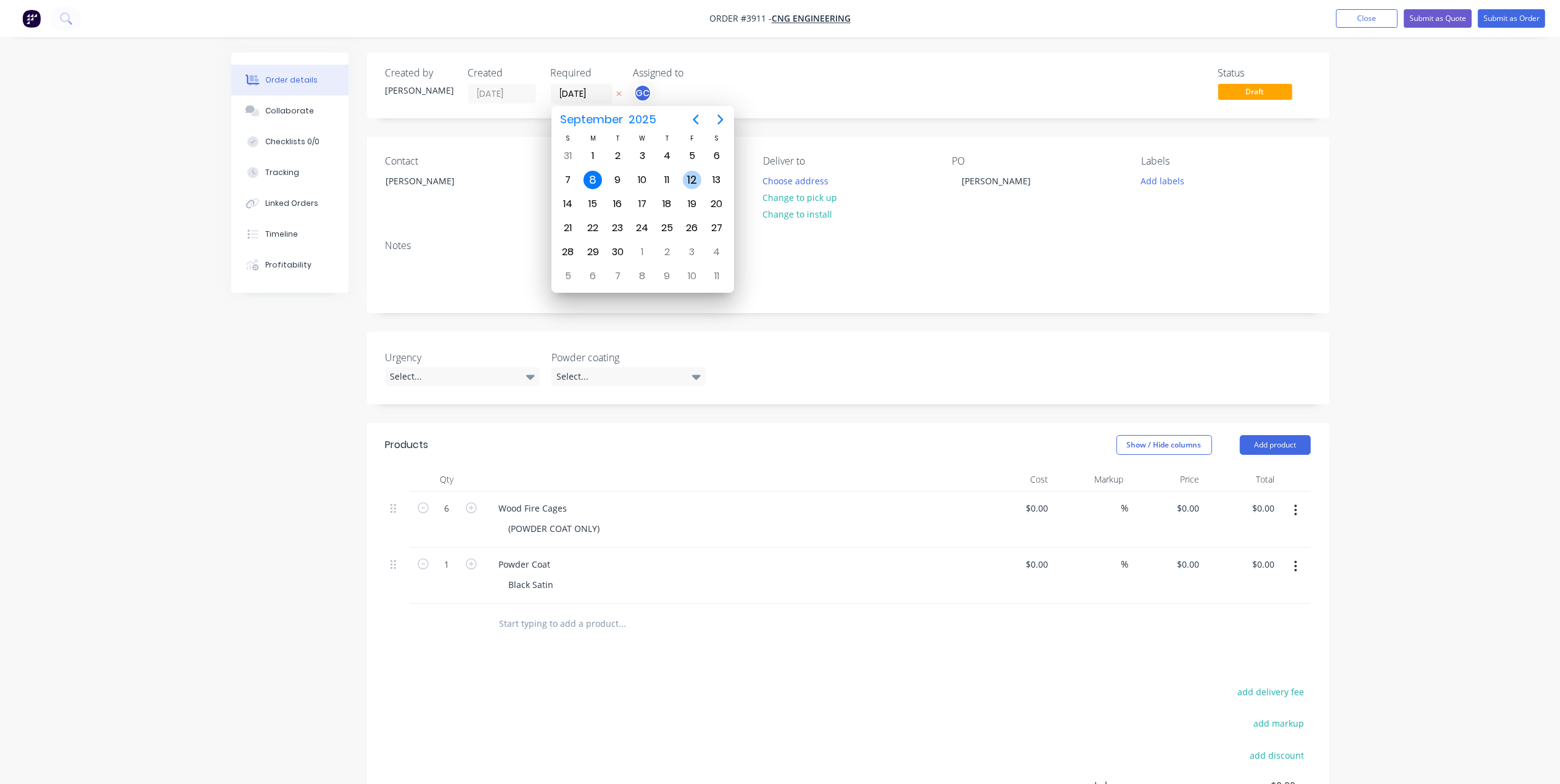
click at [692, 177] on div "12" at bounding box center [692, 180] width 19 height 19
type input "[DATE]"
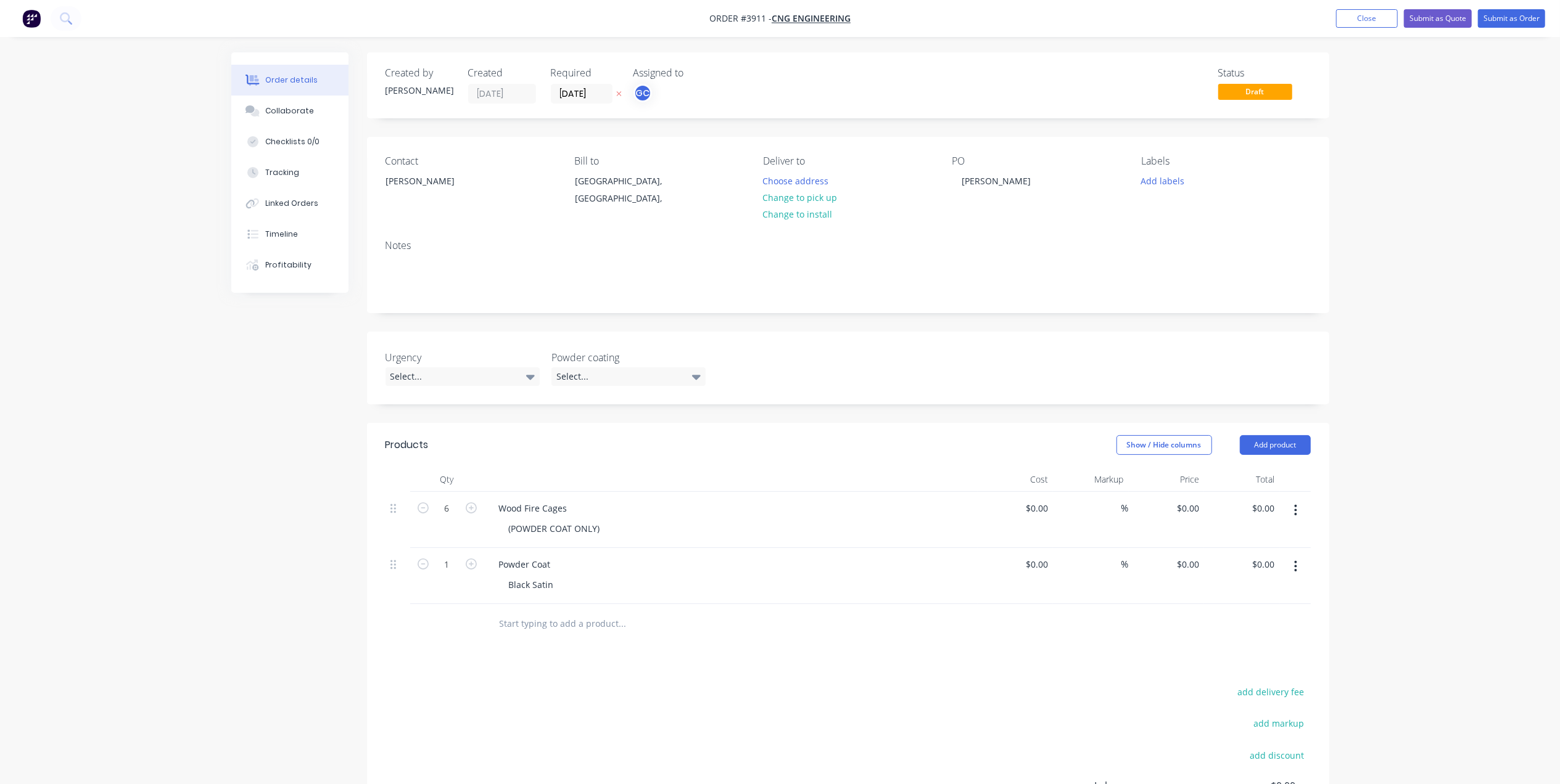
click at [1169, 195] on div "Labels Add labels" at bounding box center [1226, 183] width 169 height 56
click at [1175, 180] on button "Add labels" at bounding box center [1163, 180] width 57 height 16
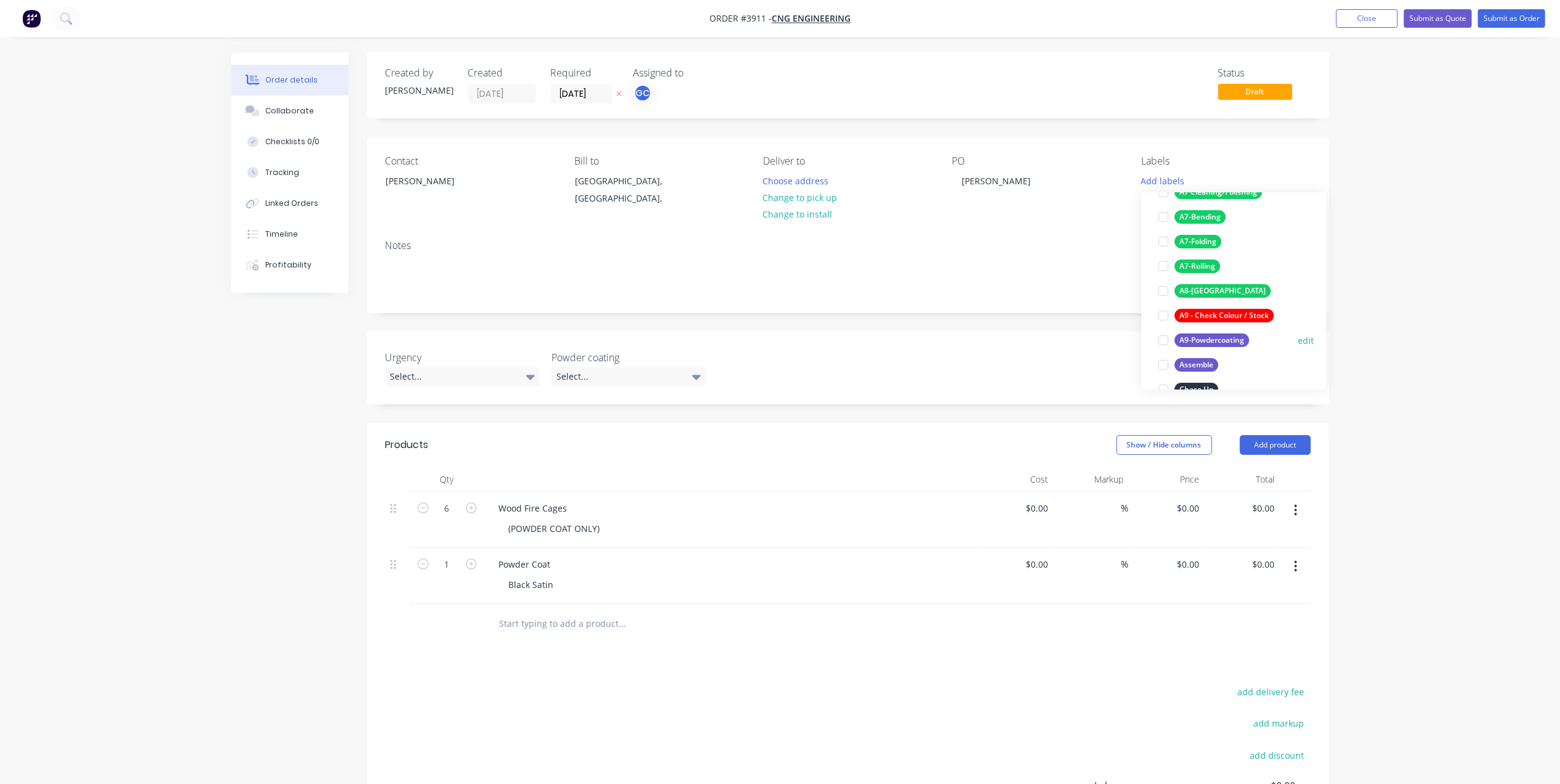
click at [1221, 336] on div "A9-Powdercoating" at bounding box center [1213, 340] width 75 height 13
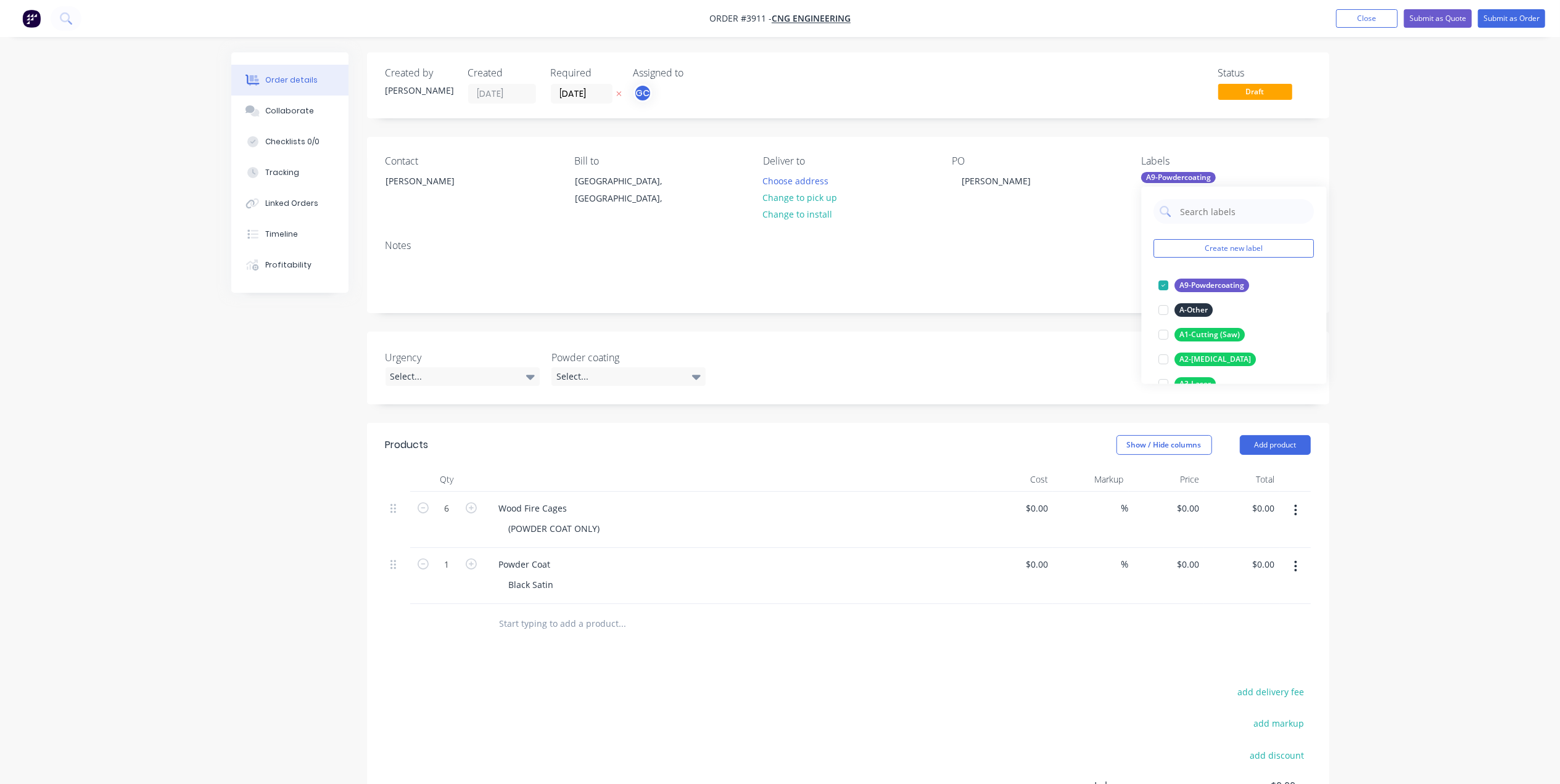
click at [1062, 247] on div "Notes" at bounding box center [848, 246] width 925 height 12
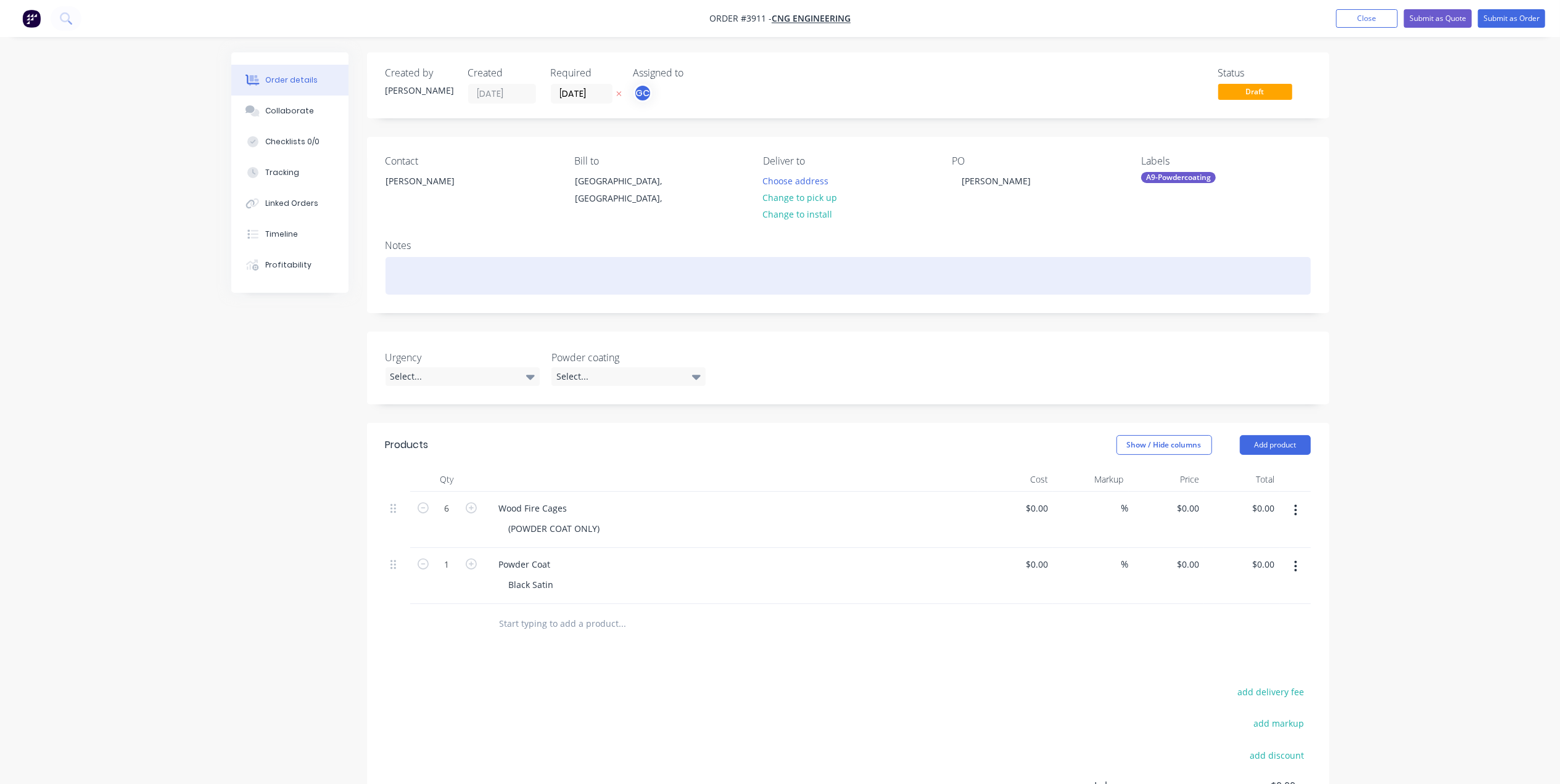
click at [413, 270] on div at bounding box center [848, 276] width 925 height 37
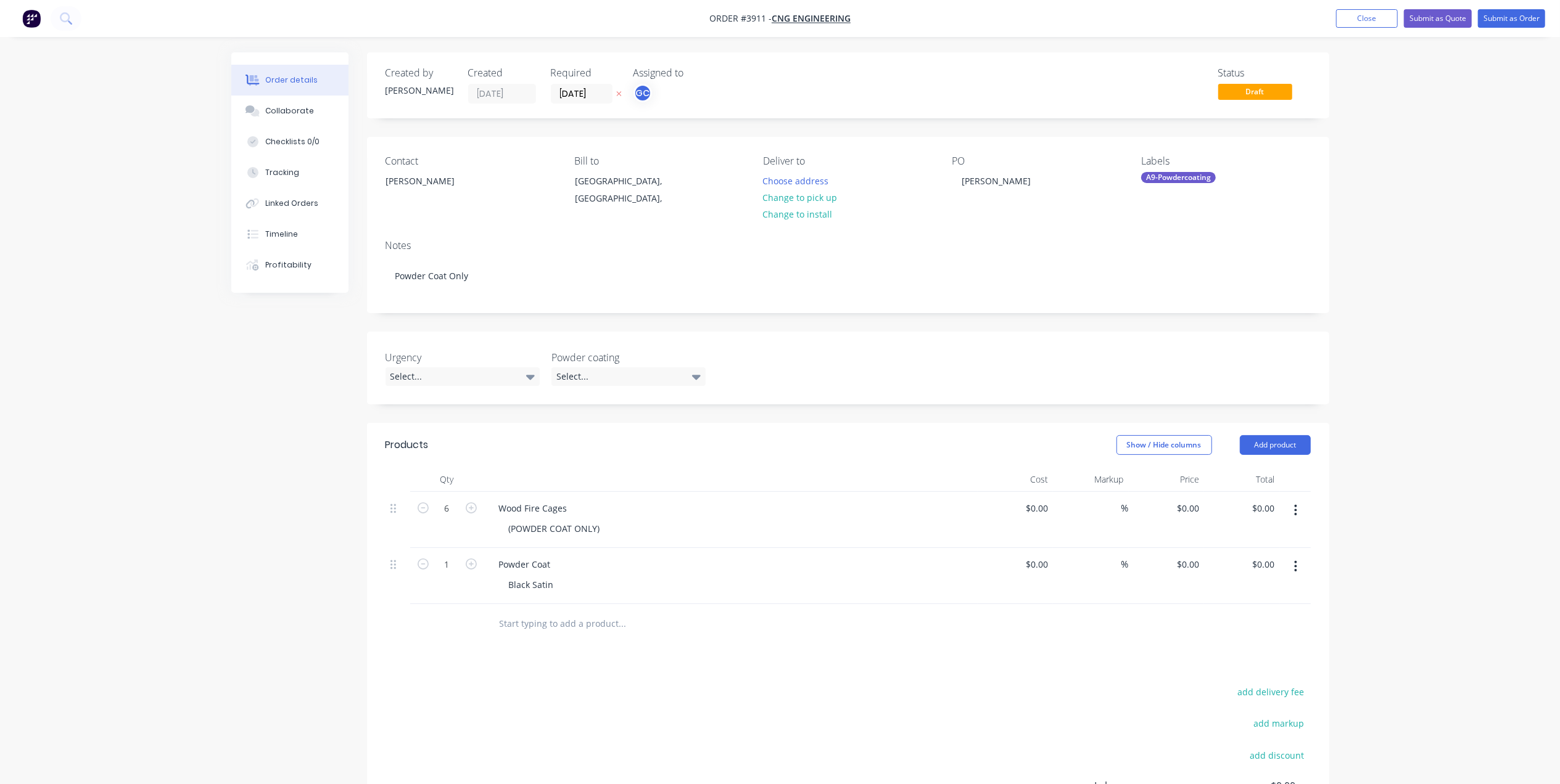
click at [868, 543] on div "Wood Fire Cages (POWDER COAT ONLY)" at bounding box center [731, 520] width 494 height 56
click at [1518, 28] on nav "Order #3911 - CNG Engineering Add product Close Submit as Quote Submit as Order" at bounding box center [780, 18] width 1560 height 37
click at [1516, 23] on button "Submit as Order" at bounding box center [1512, 18] width 67 height 19
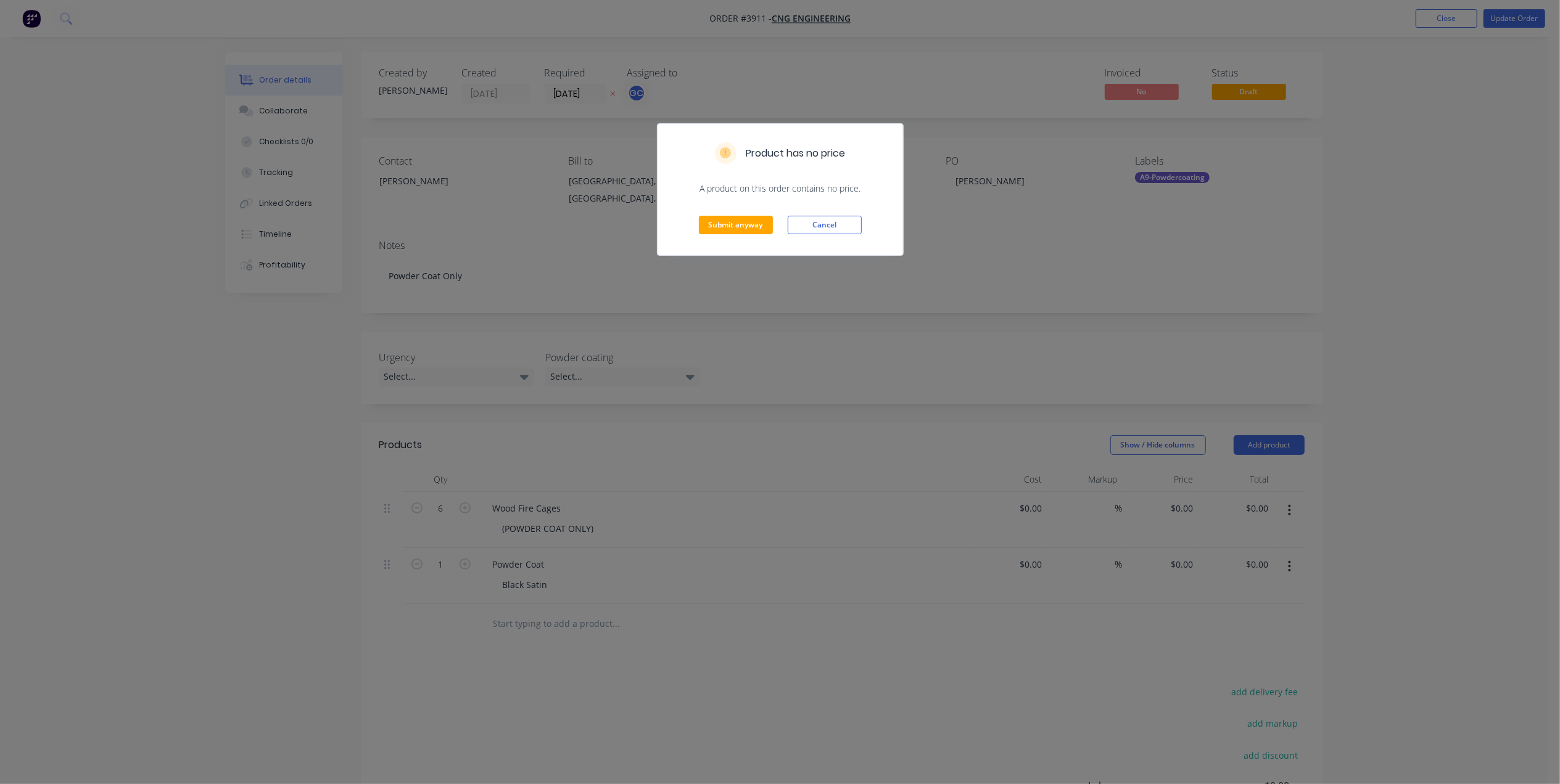
click at [739, 240] on div "Submit anyway Cancel" at bounding box center [781, 225] width 246 height 61
click at [740, 215] on div "Submit anyway Cancel" at bounding box center [781, 225] width 246 height 61
click at [731, 225] on button "Submit anyway" at bounding box center [736, 225] width 74 height 19
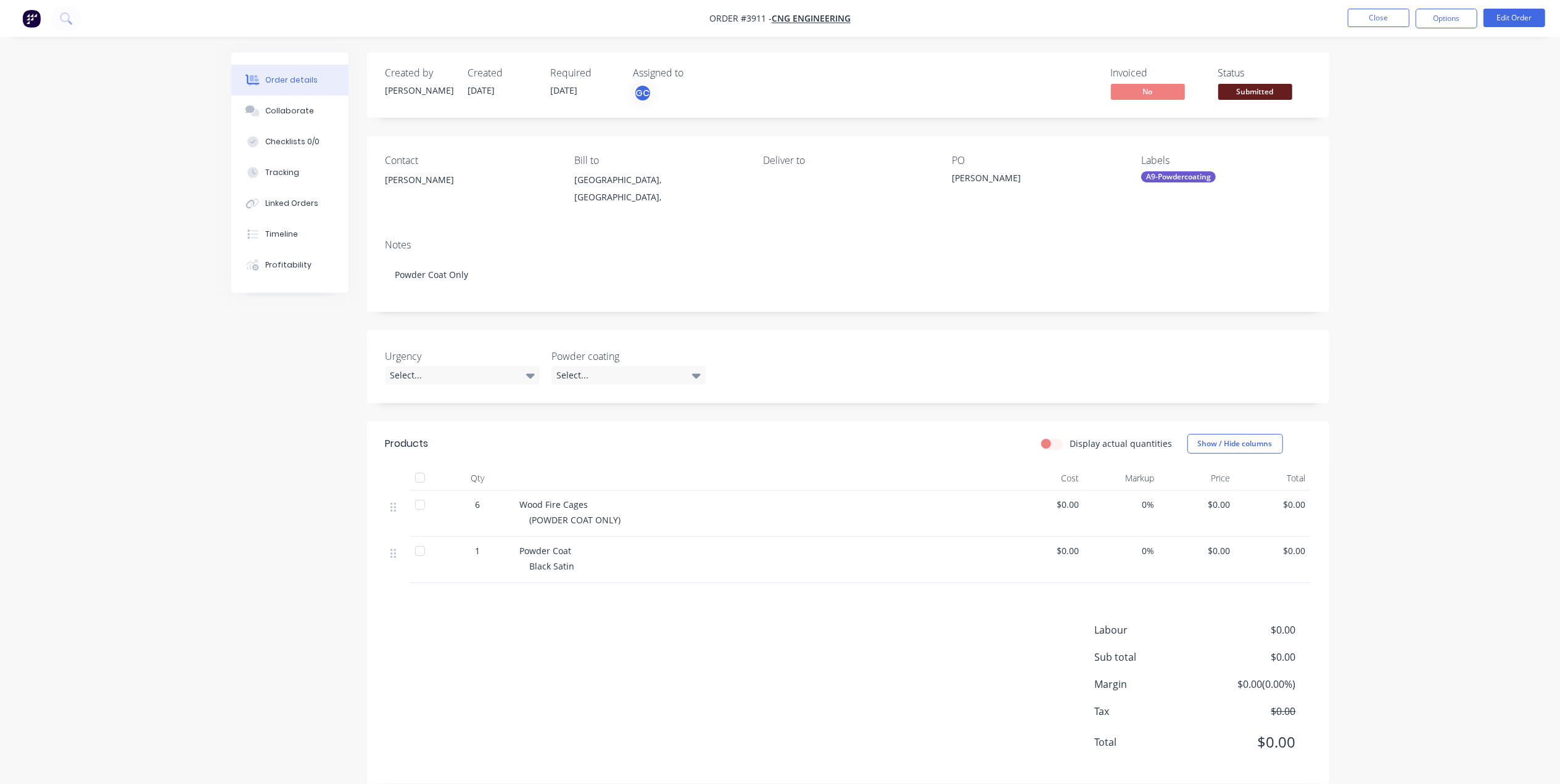
click at [1248, 79] on div "Status" at bounding box center [1265, 73] width 93 height 12
click at [1248, 92] on span "Submitted" at bounding box center [1255, 91] width 74 height 16
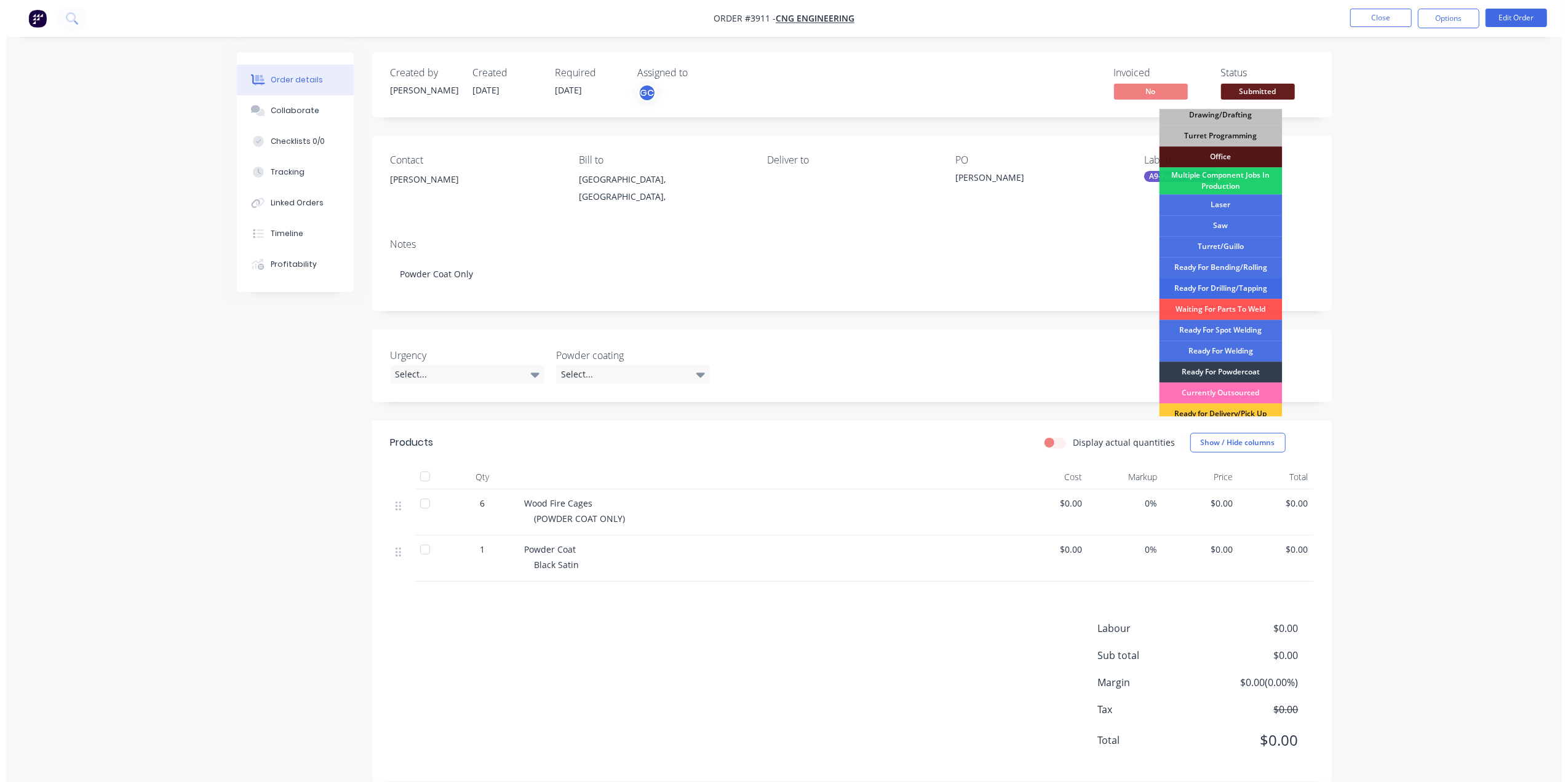
scroll to position [137, 0]
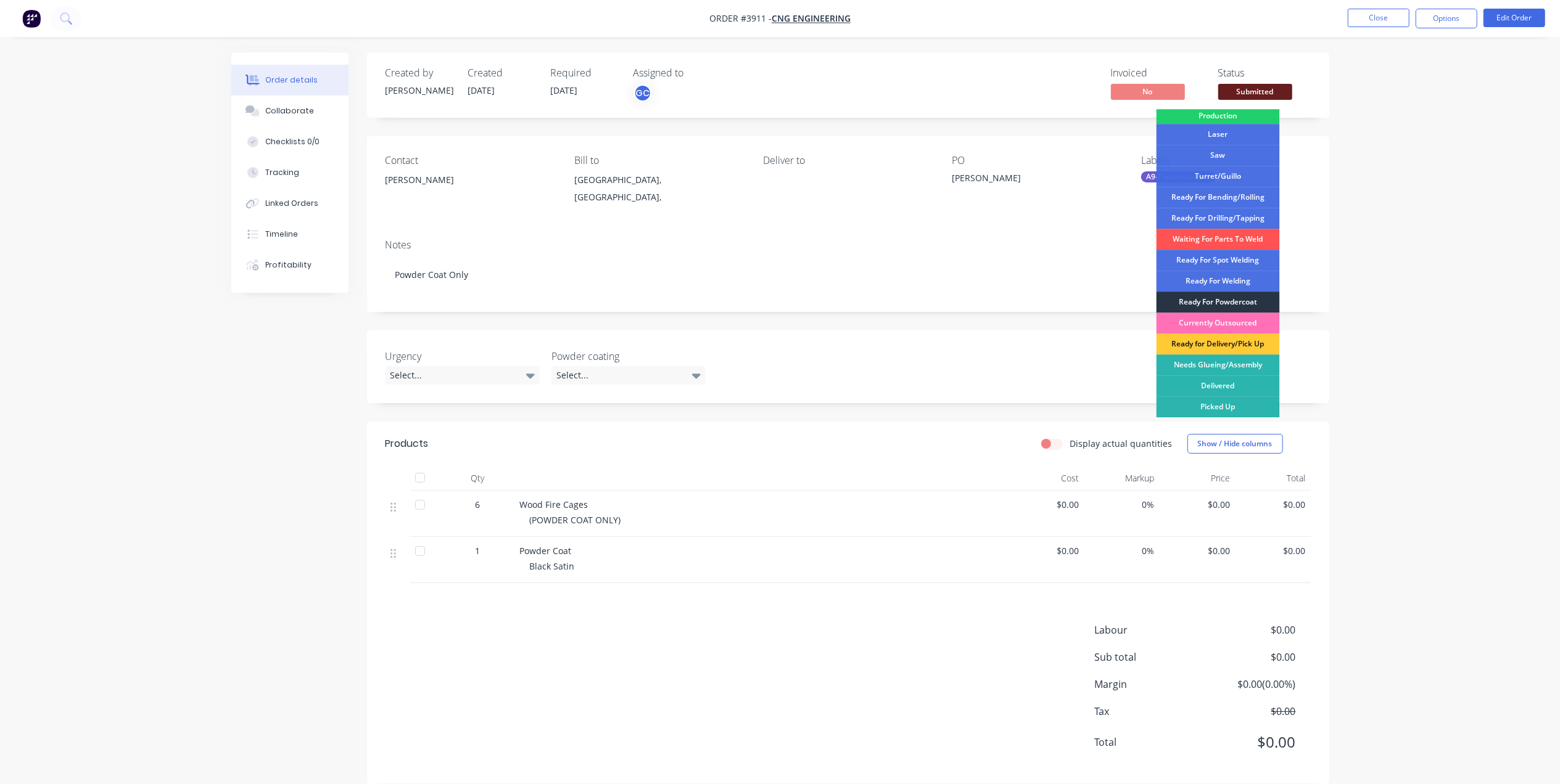
click at [1229, 299] on div "Ready For Powdercoat" at bounding box center [1218, 302] width 124 height 21
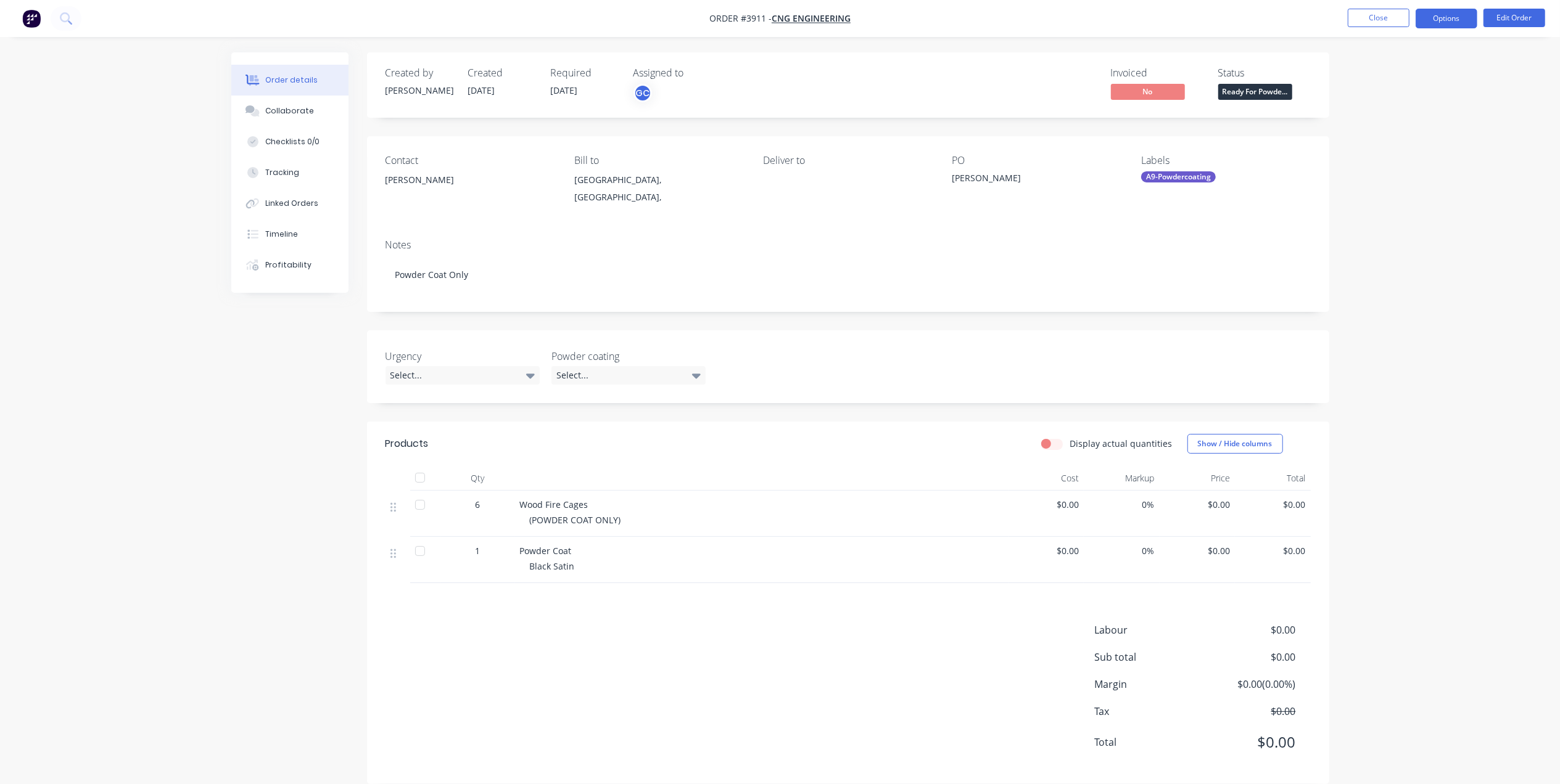
click at [1457, 13] on button "Options" at bounding box center [1447, 19] width 61 height 19
click at [1403, 154] on div "Work Order" at bounding box center [1410, 149] width 114 height 18
click at [1407, 130] on div "Without pricing" at bounding box center [1410, 124] width 114 height 18
click at [1077, 23] on nav "Order #3911 - CNG Engineering Close Options EMAIL / PRINT Invoice Partial Invoi…" at bounding box center [780, 18] width 1560 height 37
click at [1385, 16] on button "Close" at bounding box center [1379, 18] width 61 height 19
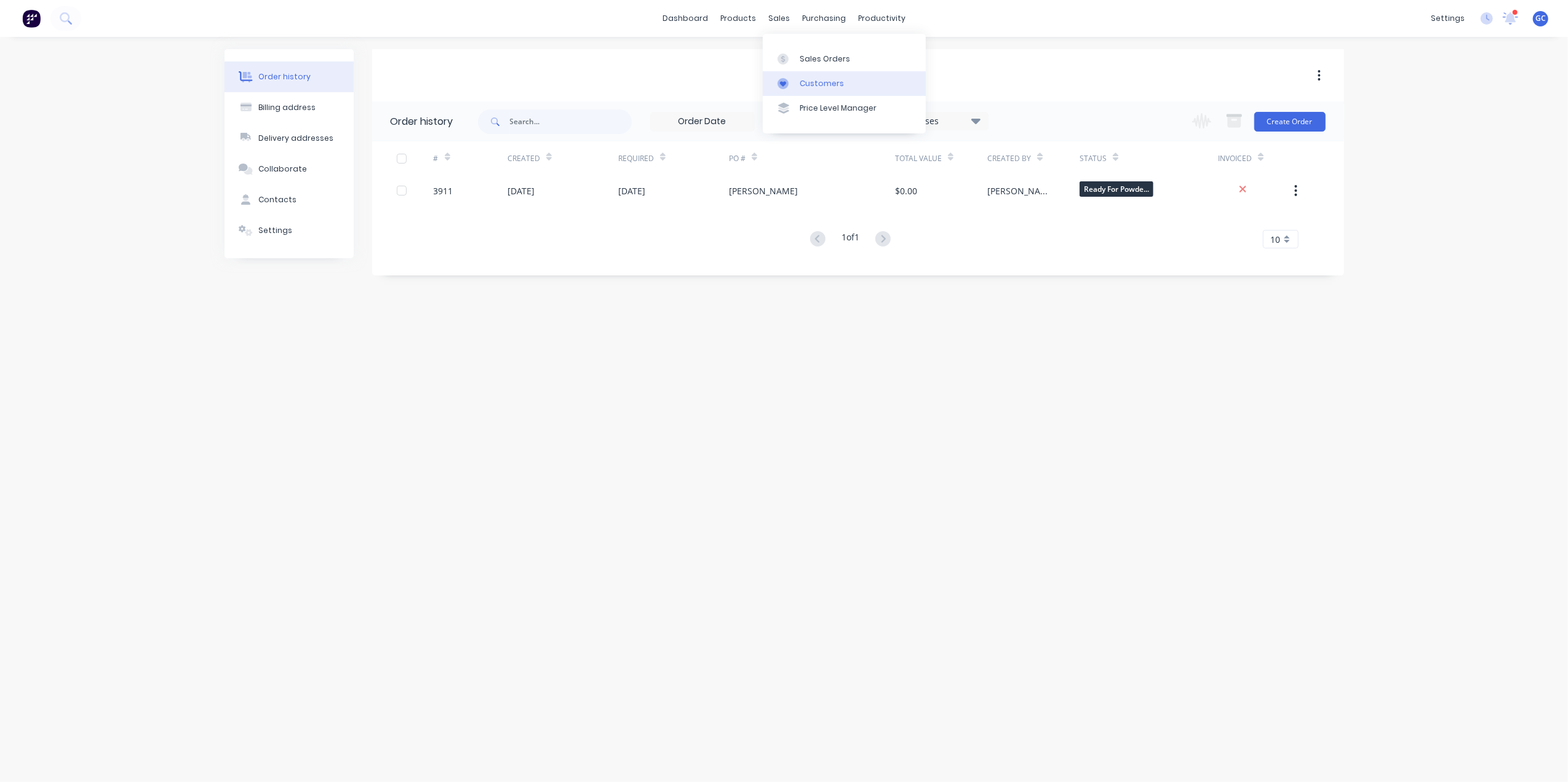
click at [820, 85] on div "Customers" at bounding box center [821, 84] width 44 height 11
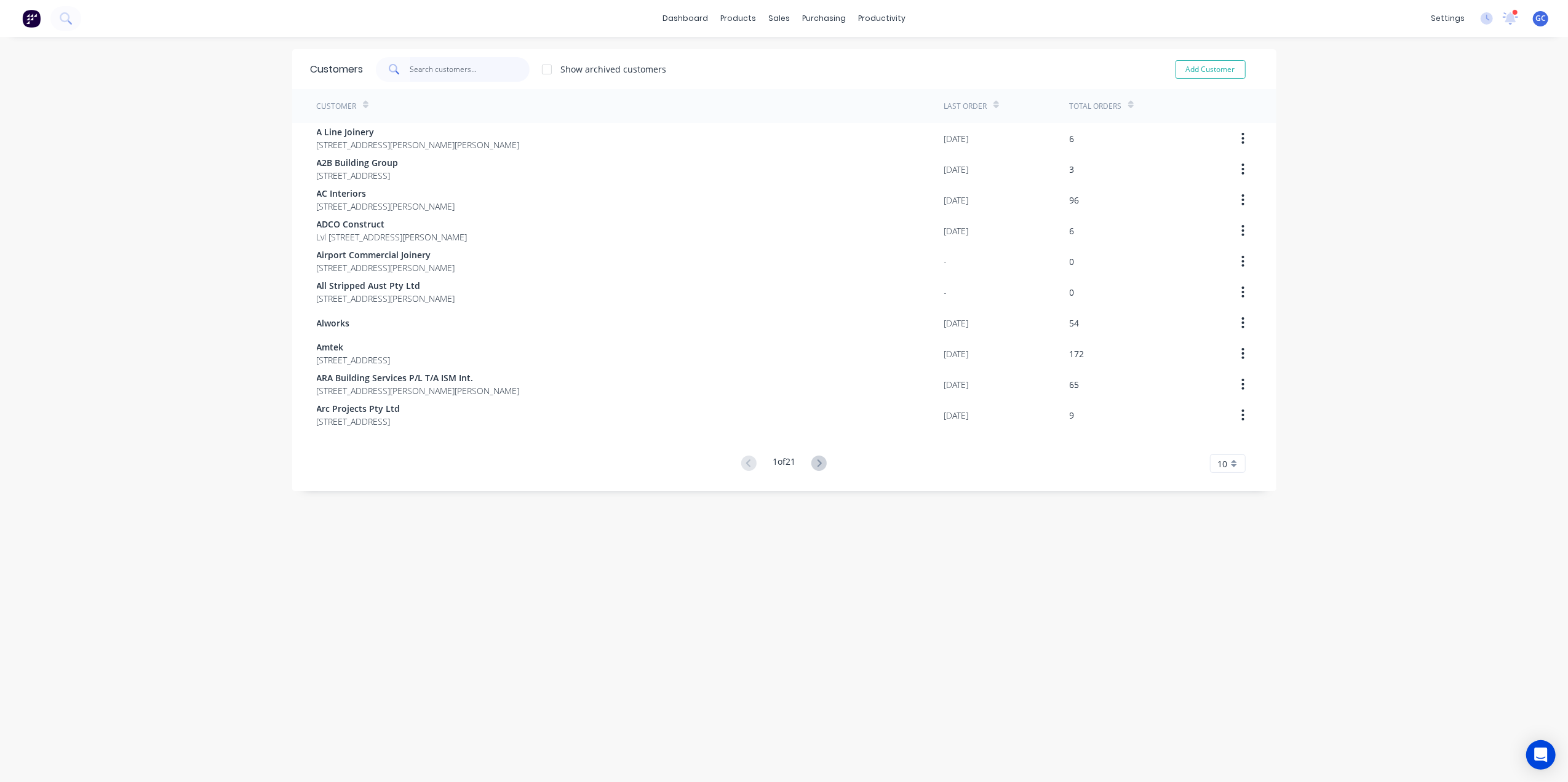
click at [462, 64] on input "text" at bounding box center [469, 69] width 120 height 25
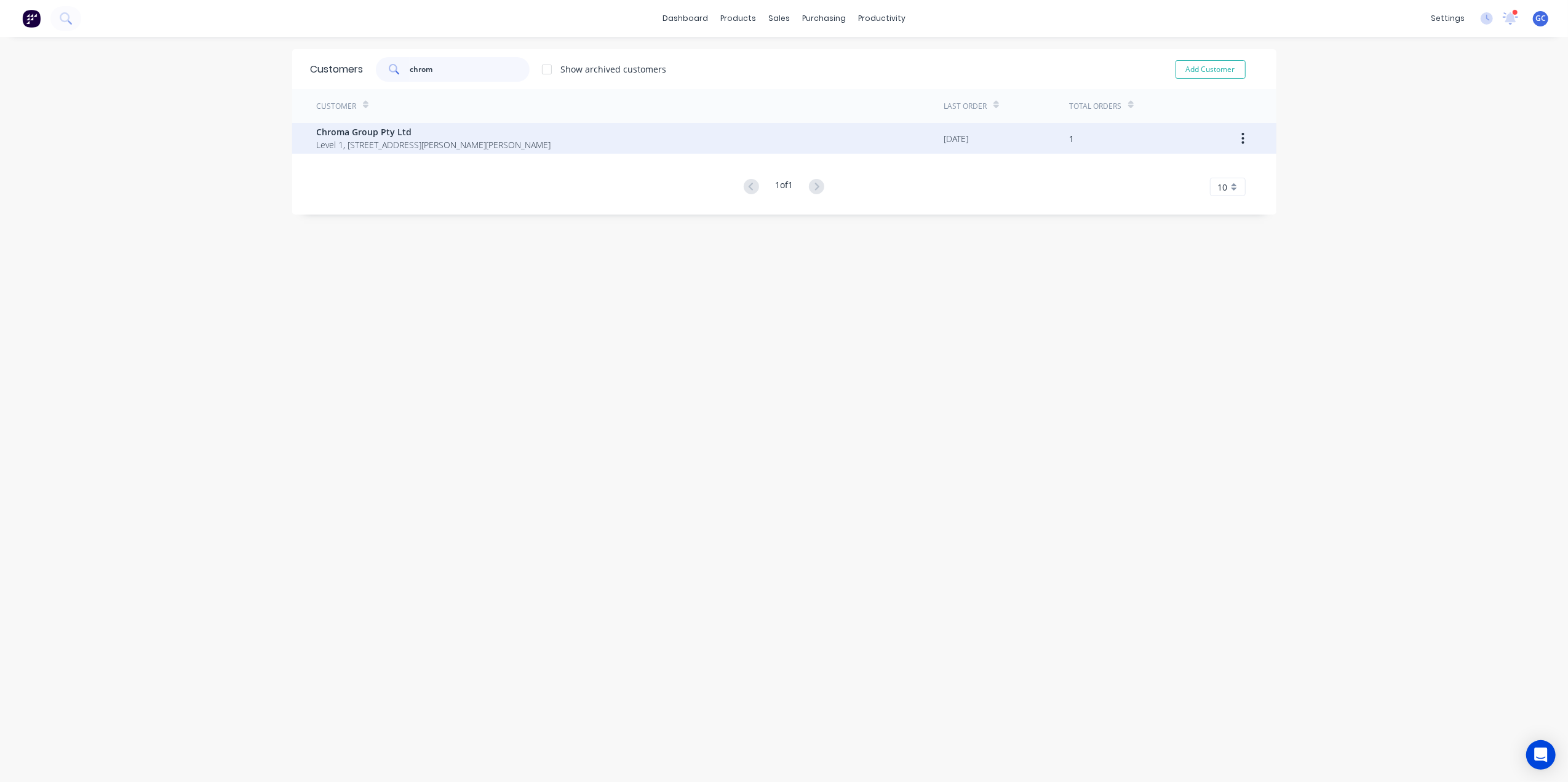
type input "chrom"
click at [403, 133] on span "Chroma Group Pty Ltd" at bounding box center [434, 131] width 235 height 13
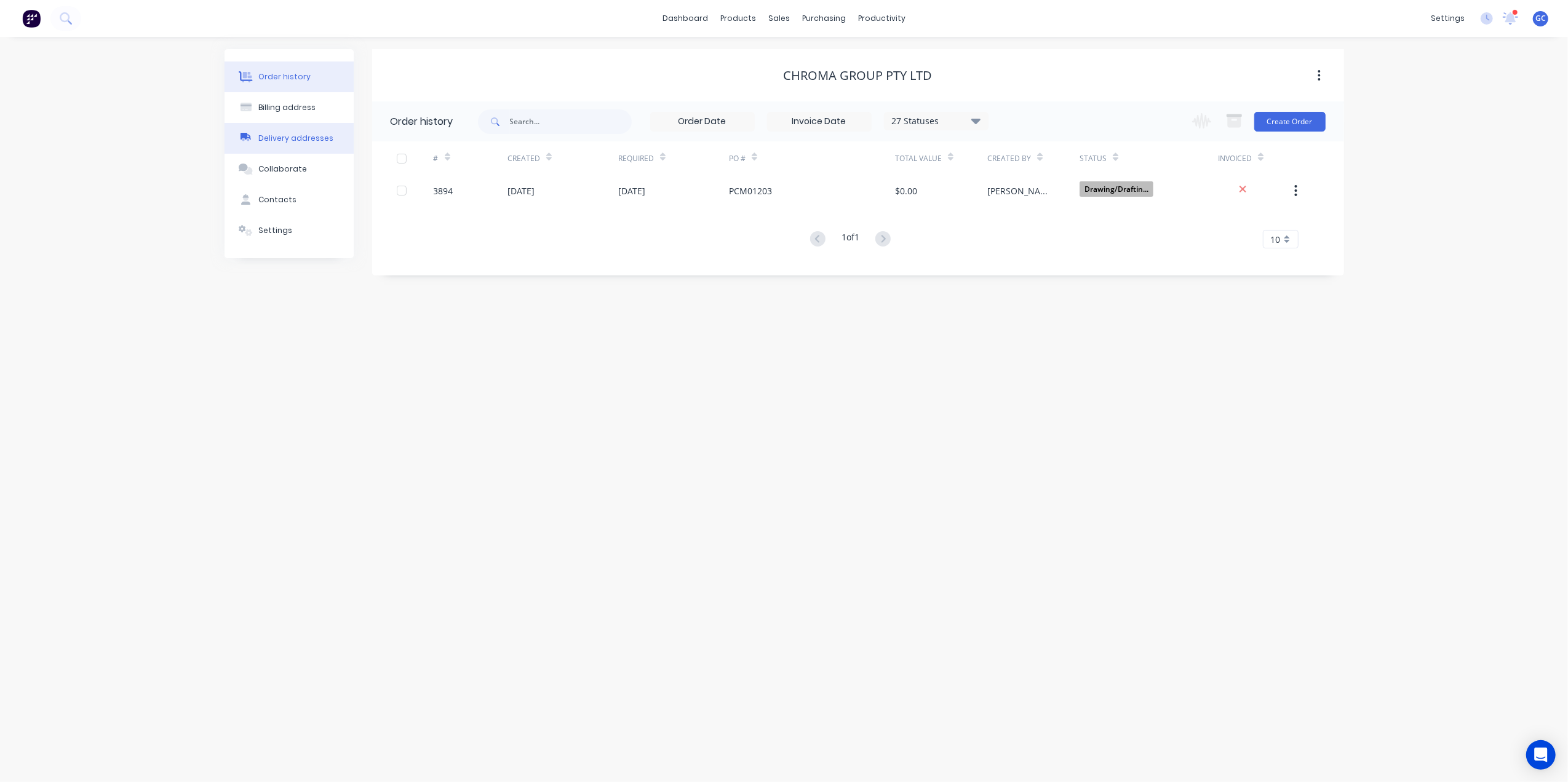
click at [308, 148] on button "Delivery addresses" at bounding box center [289, 138] width 129 height 31
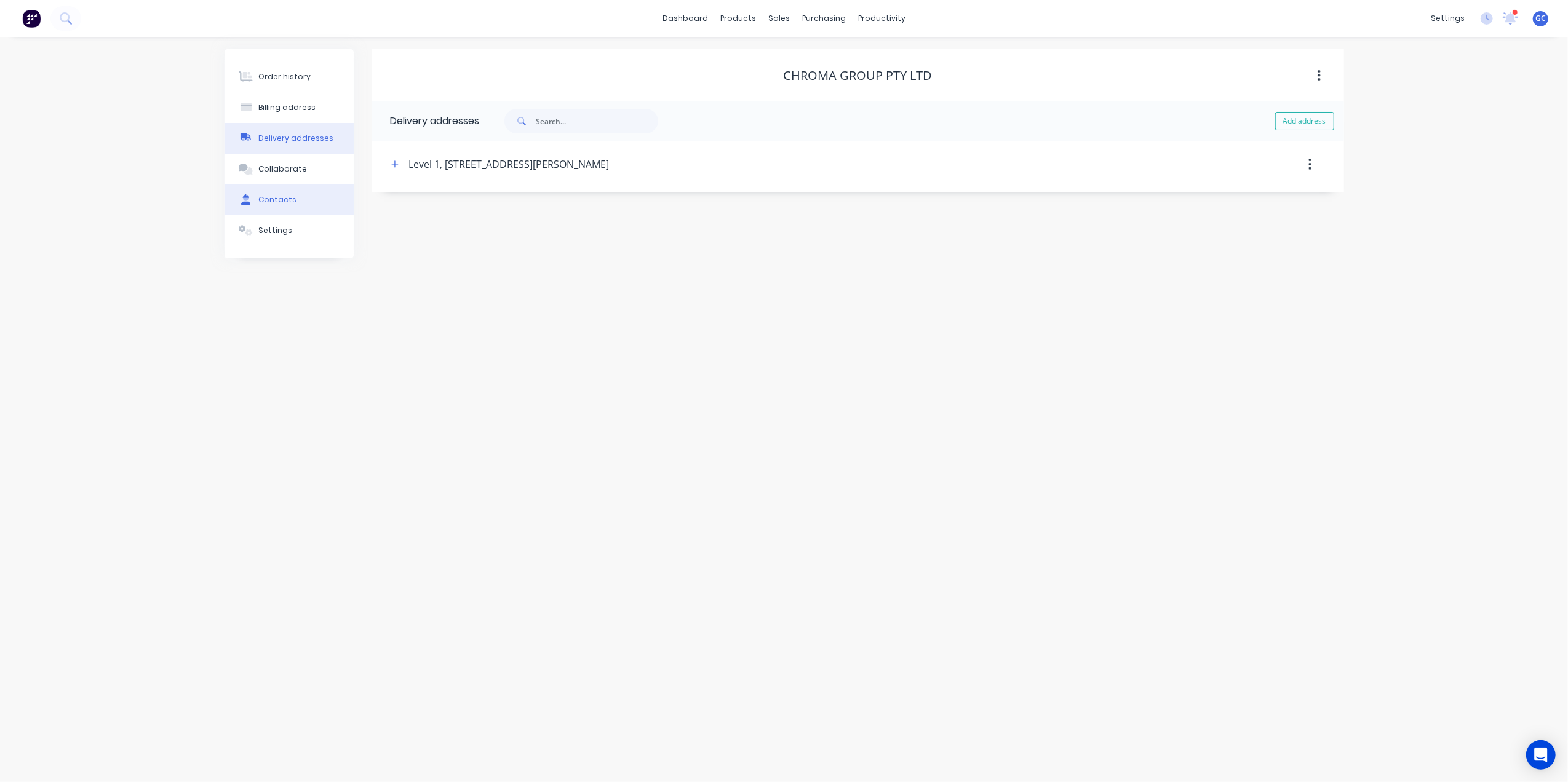
click at [293, 190] on button "Contacts" at bounding box center [289, 199] width 129 height 31
select select "AU"
click at [379, 166] on button "button" at bounding box center [385, 164] width 16 height 16
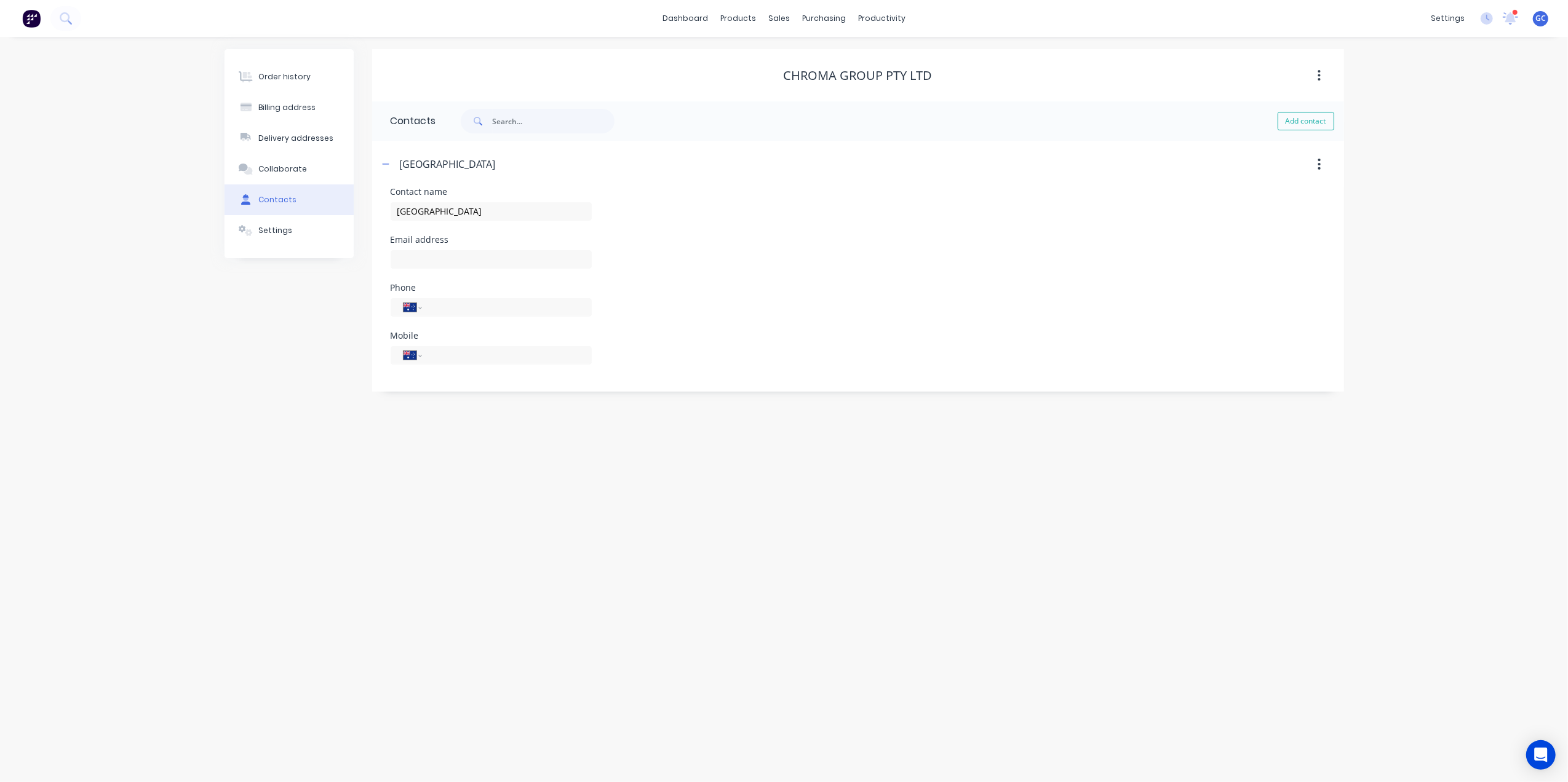
click at [707, 545] on div "Order history Billing address Delivery addresses Collaborate Contacts Settings …" at bounding box center [784, 409] width 1568 height 745
click at [321, 87] on button "Order history" at bounding box center [289, 76] width 129 height 31
